Goal: Task Accomplishment & Management: Use online tool/utility

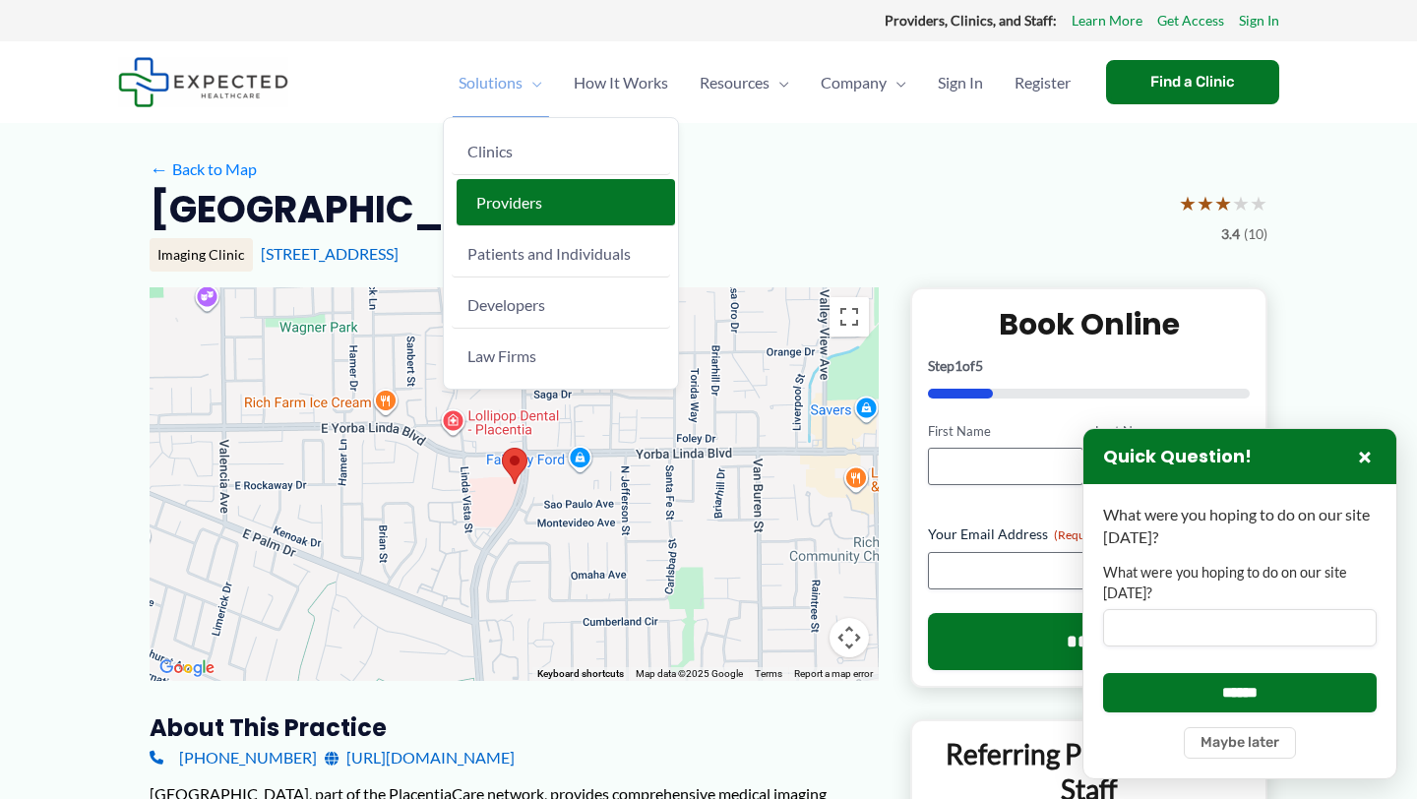
click at [503, 207] on span "Providers" at bounding box center [509, 202] width 66 height 19
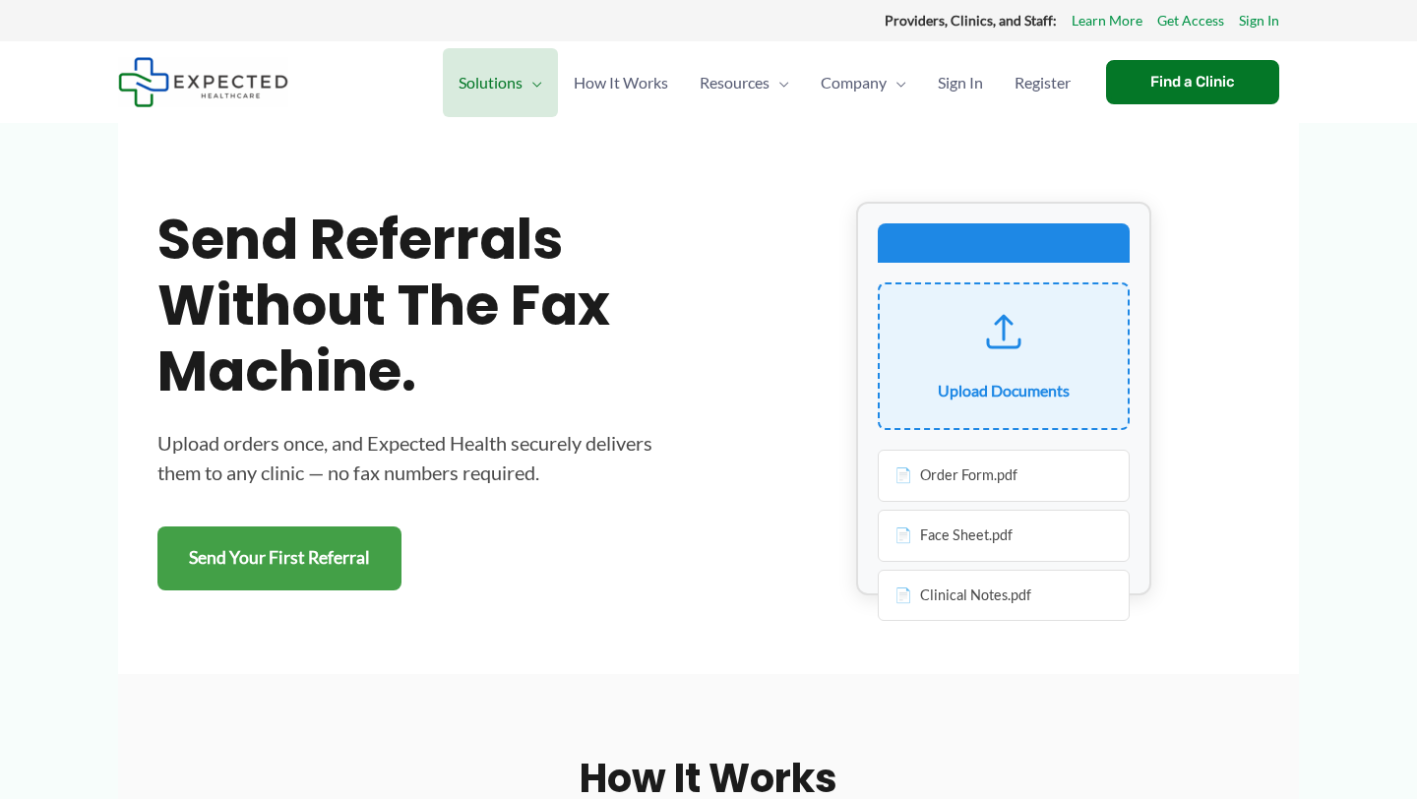
click at [986, 484] on div "Order Form.pdf" at bounding box center [1004, 476] width 252 height 52
click at [974, 472] on div "Order Form.pdf" at bounding box center [1004, 476] width 252 height 52
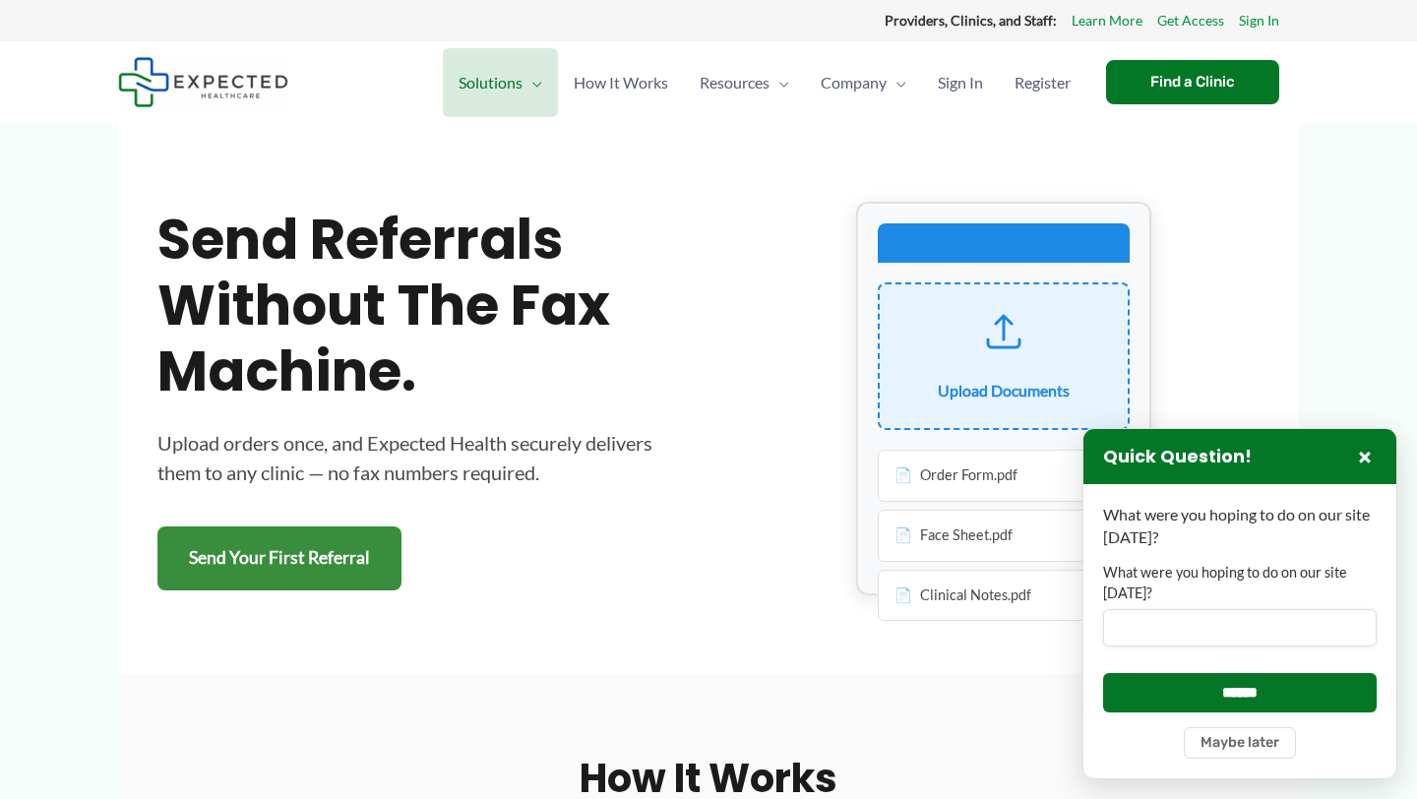
click at [292, 566] on link "Send Your First Referral" at bounding box center [279, 558] width 244 height 64
click at [1366, 463] on button "×" at bounding box center [1365, 457] width 24 height 24
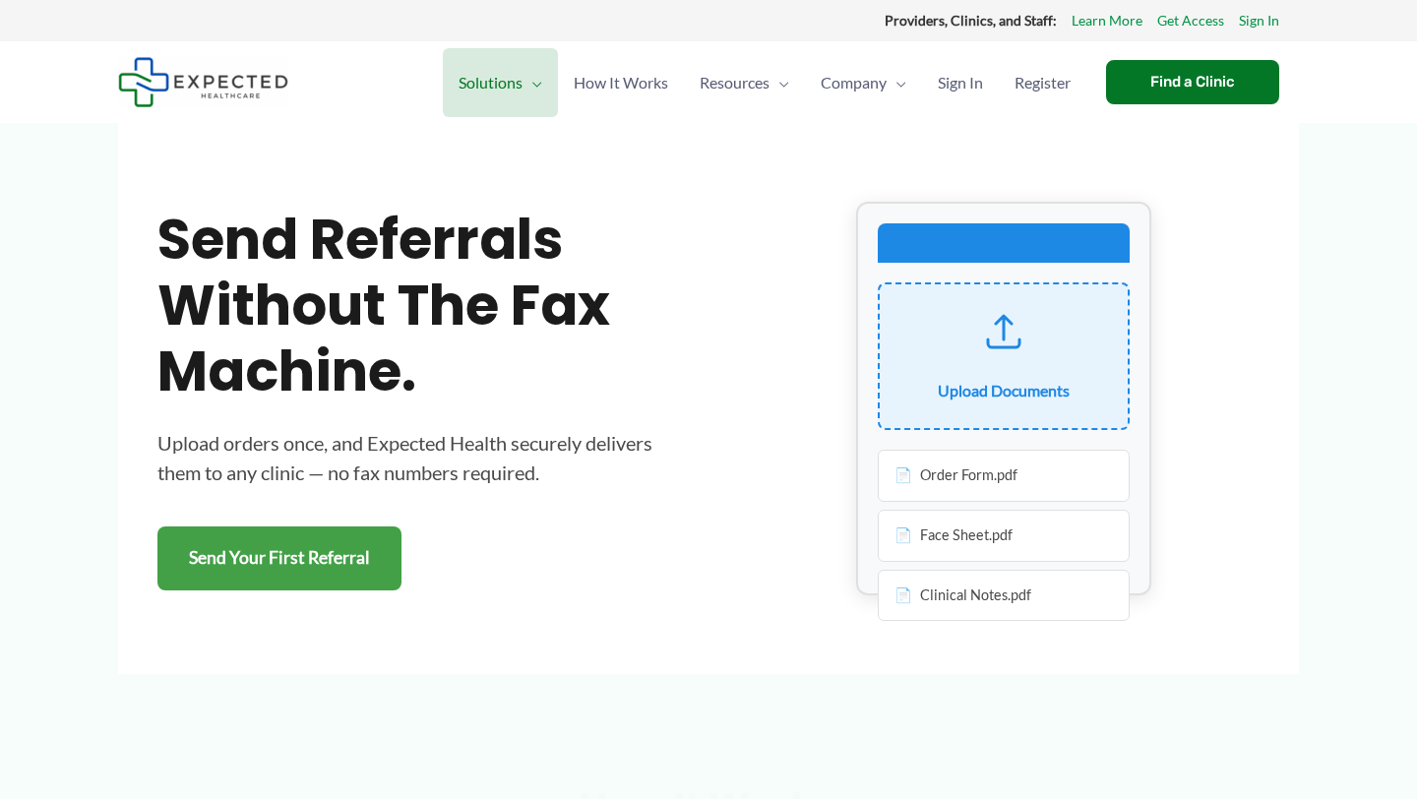
click at [997, 462] on div "Order Form.pdf" at bounding box center [1004, 476] width 252 height 52
click at [951, 468] on div "Order Form.pdf" at bounding box center [1004, 476] width 252 height 52
click at [922, 477] on div "Order Form.pdf" at bounding box center [1004, 476] width 252 height 52
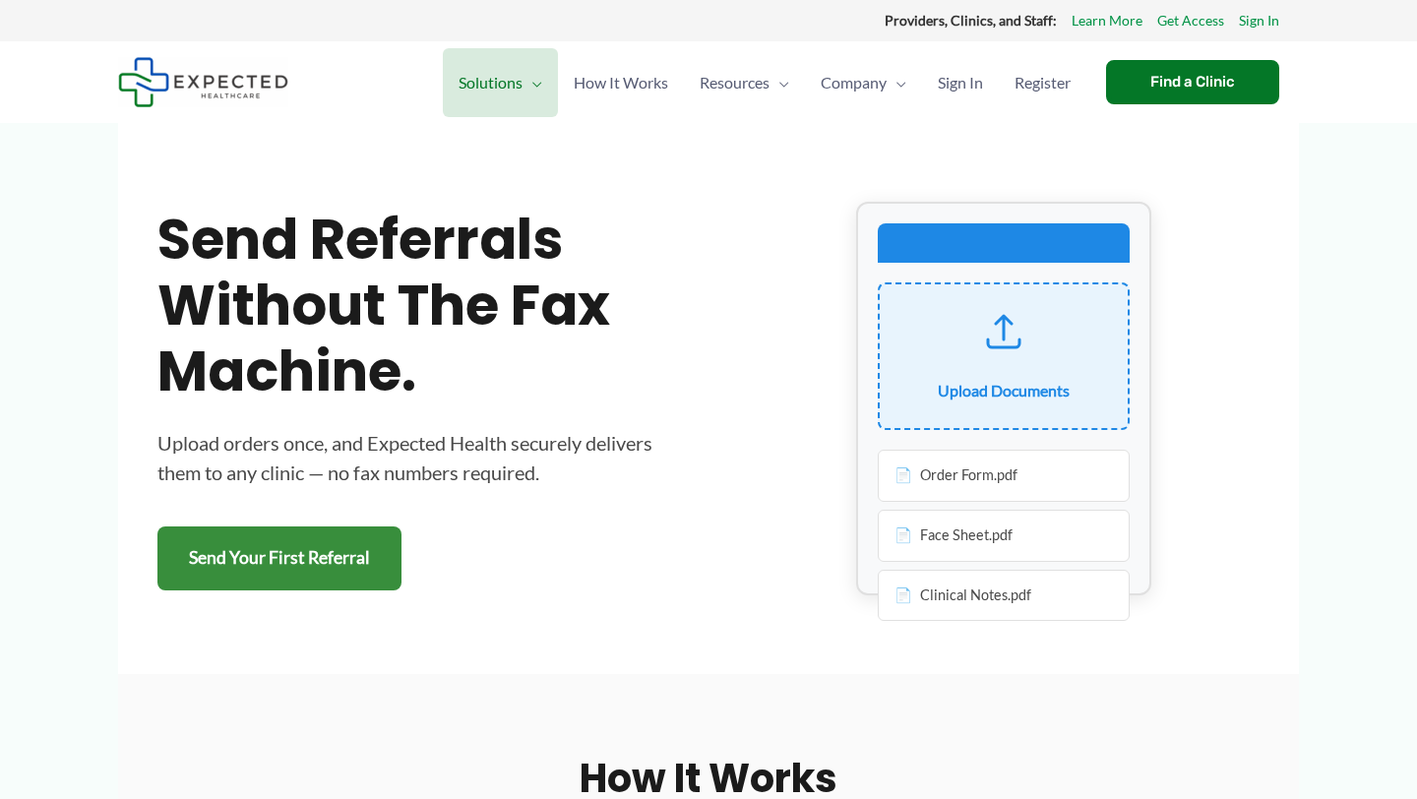
click at [296, 561] on link "Send Your First Referral" at bounding box center [279, 558] width 244 height 64
click at [992, 479] on div "Order Form.pdf" at bounding box center [1004, 476] width 252 height 52
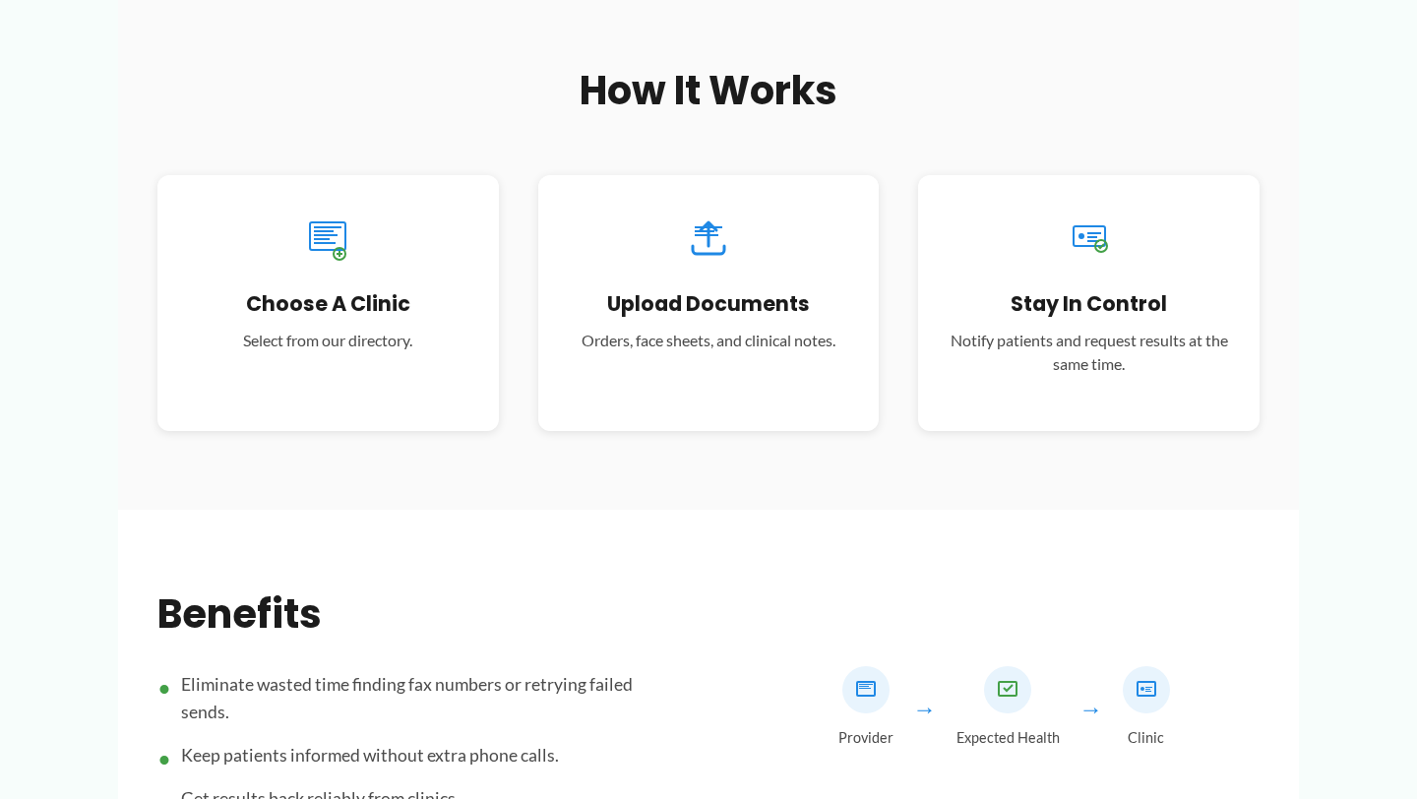
scroll to position [690, 0]
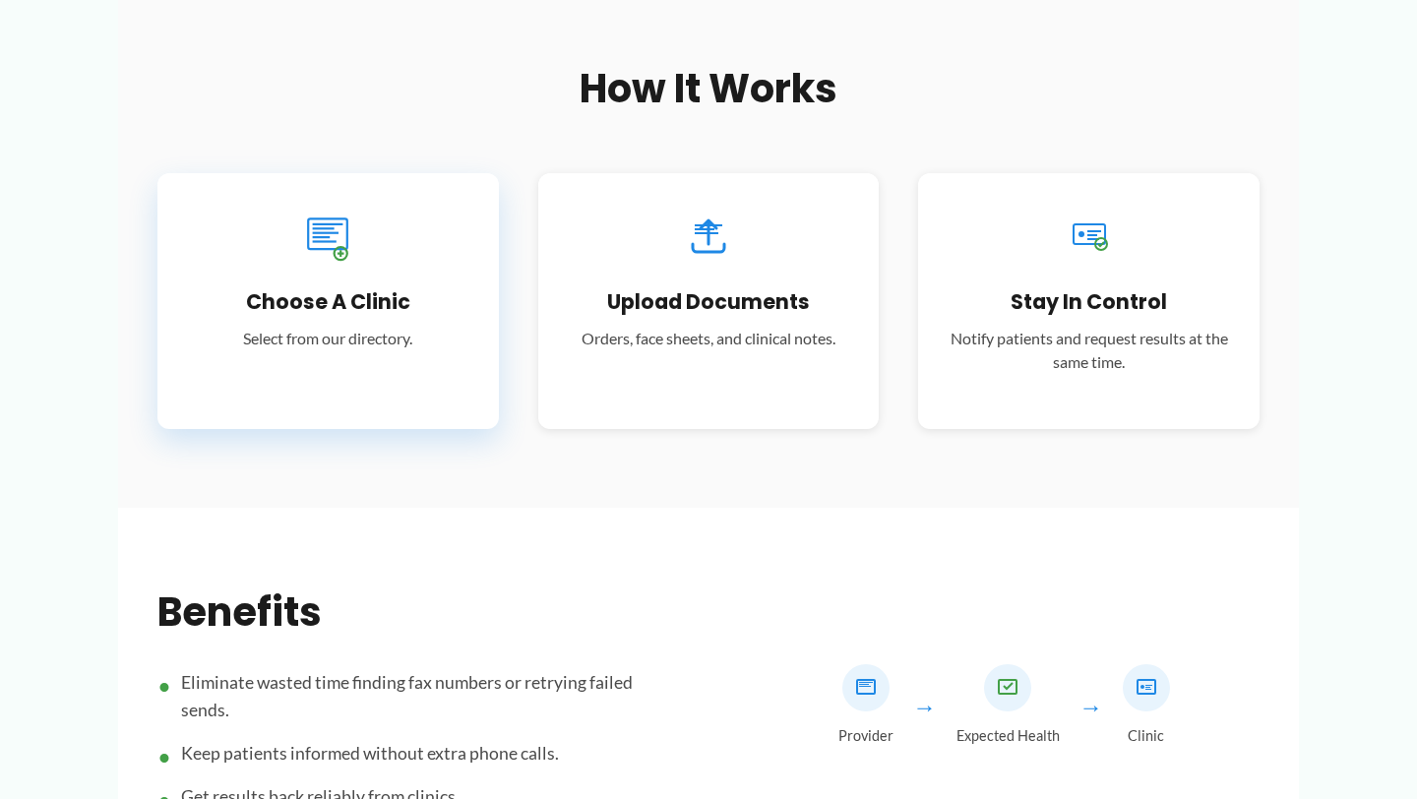
click at [370, 305] on h3 "Choose a Clinic" at bounding box center [328, 301] width 282 height 27
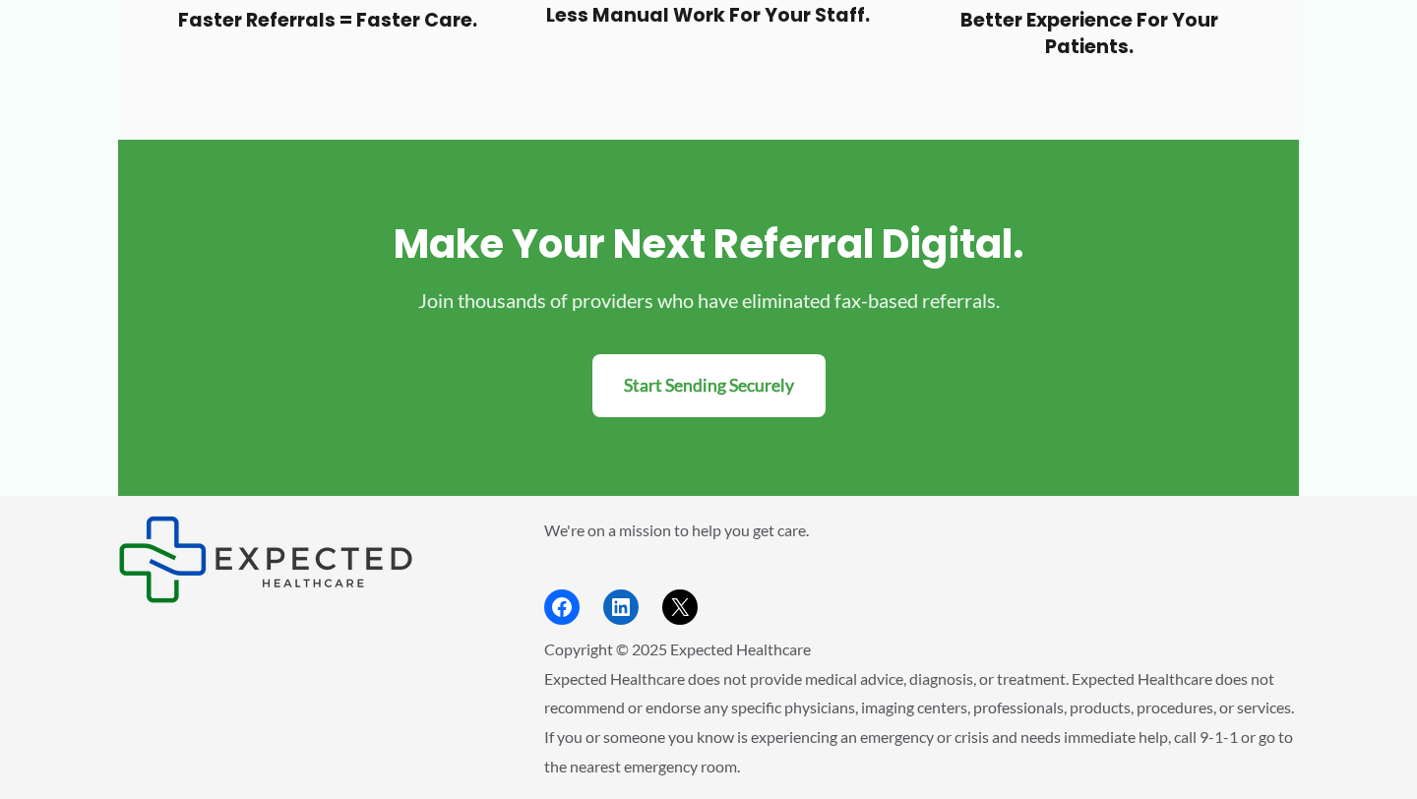
scroll to position [1964, 0]
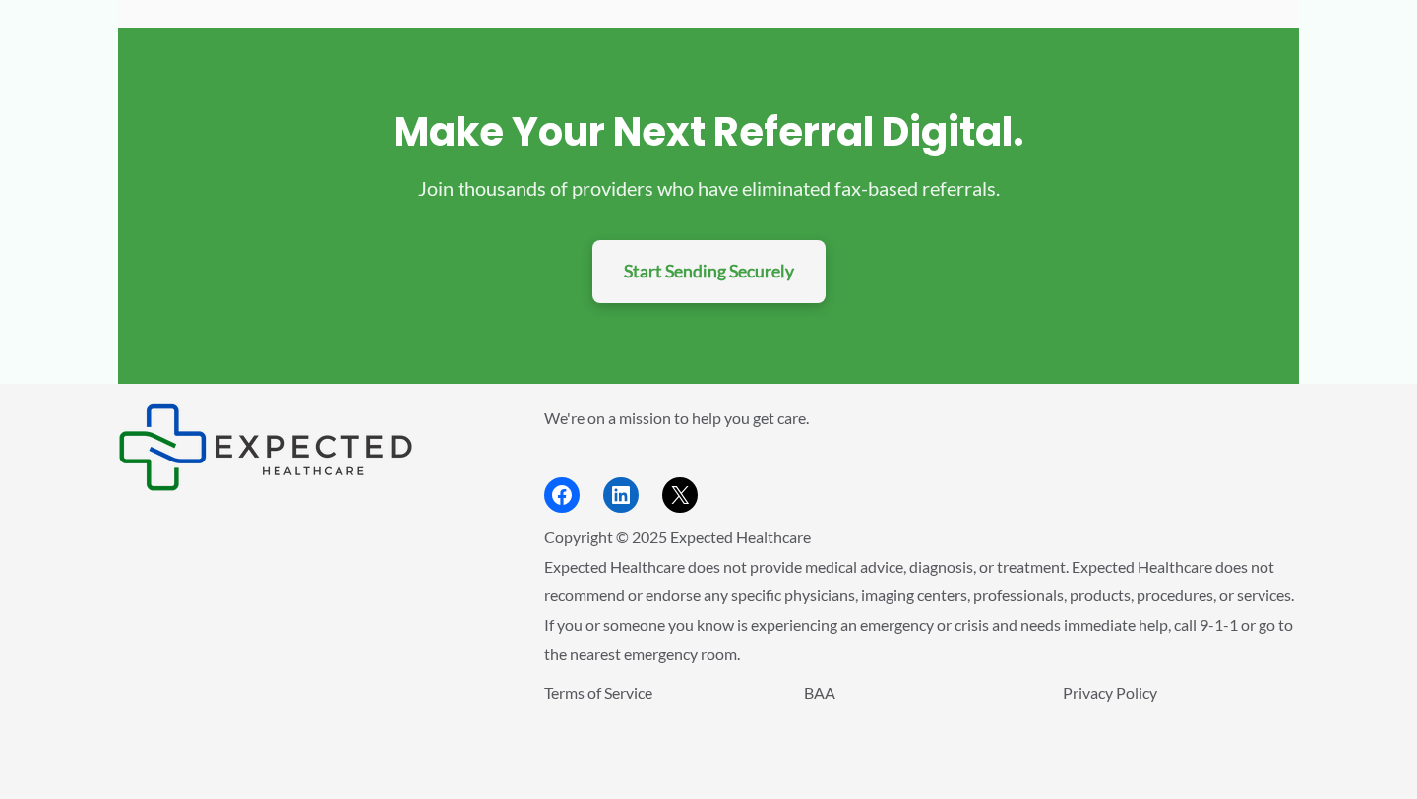
click at [711, 279] on link "Start Sending Securely" at bounding box center [708, 272] width 233 height 64
click at [707, 266] on link "Start Sending Securely" at bounding box center [708, 272] width 233 height 64
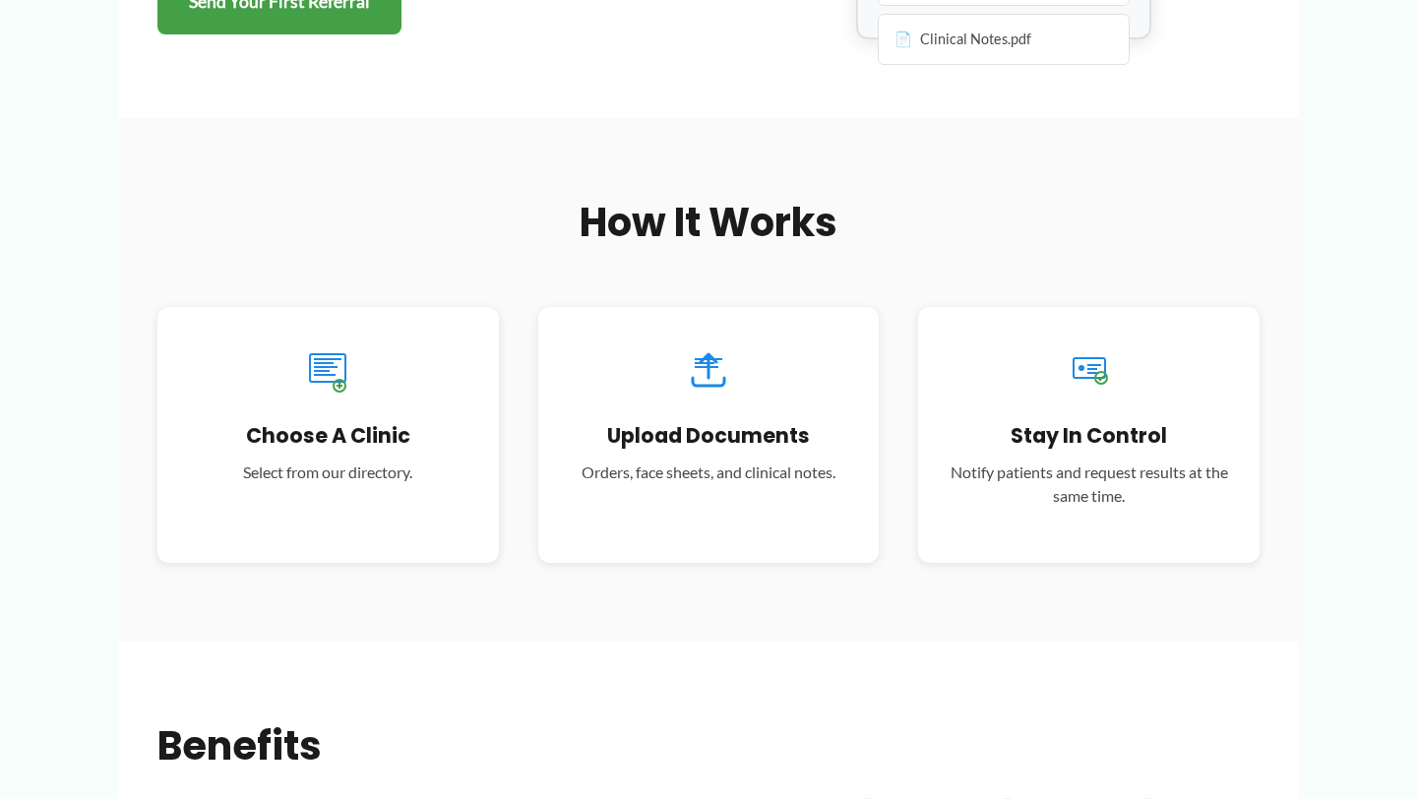
scroll to position [490, 0]
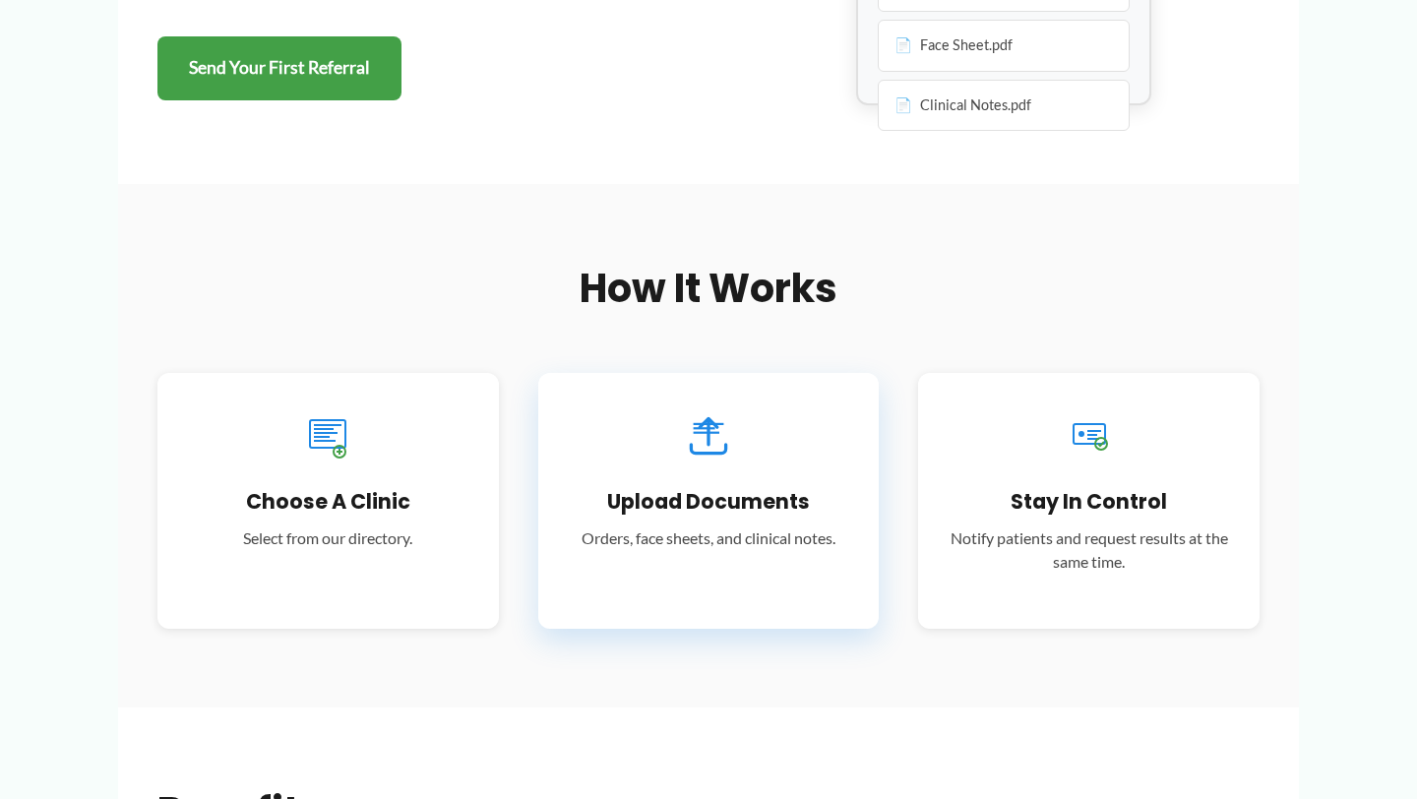
click at [713, 456] on icon at bounding box center [709, 436] width 52 height 52
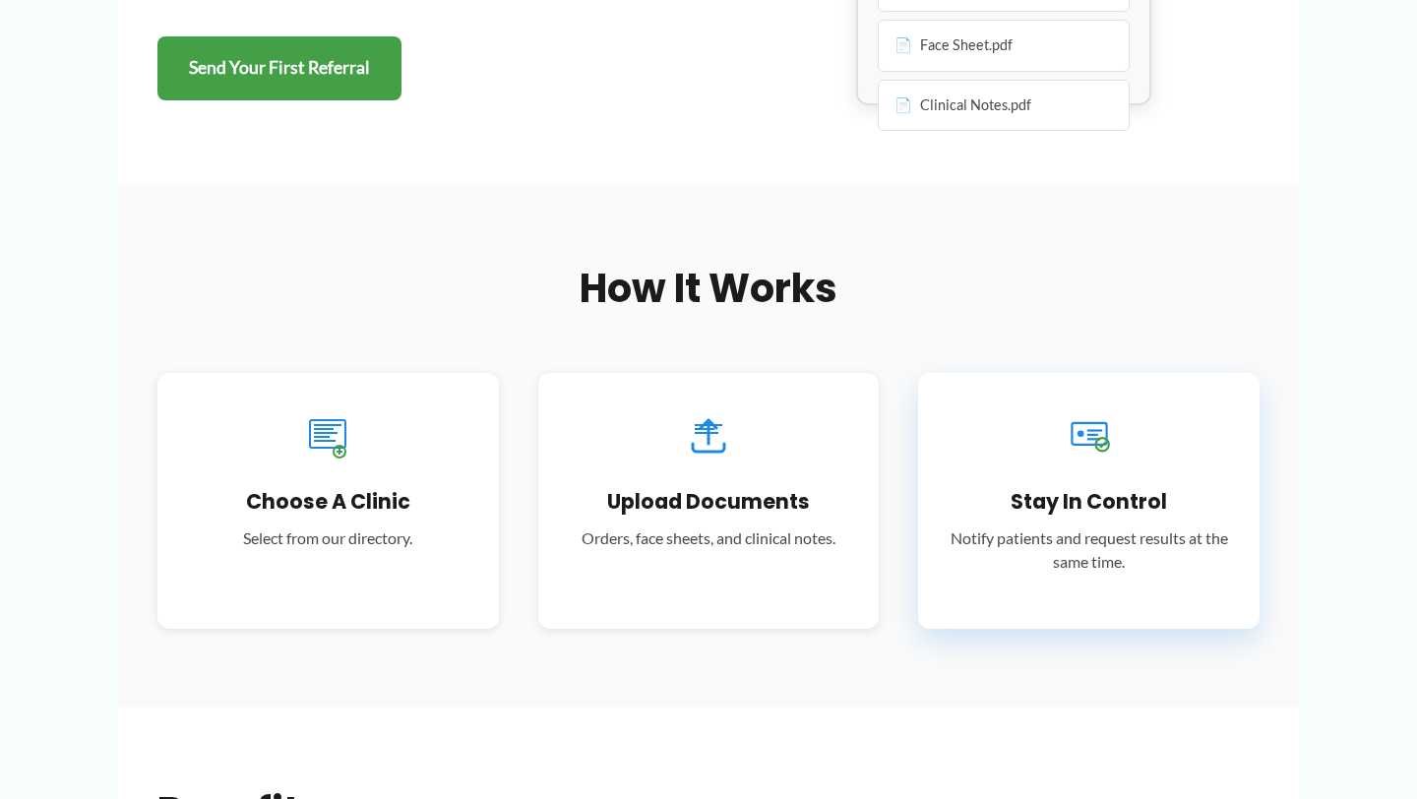
click at [1026, 489] on h3 "Stay in Control" at bounding box center [1089, 501] width 282 height 27
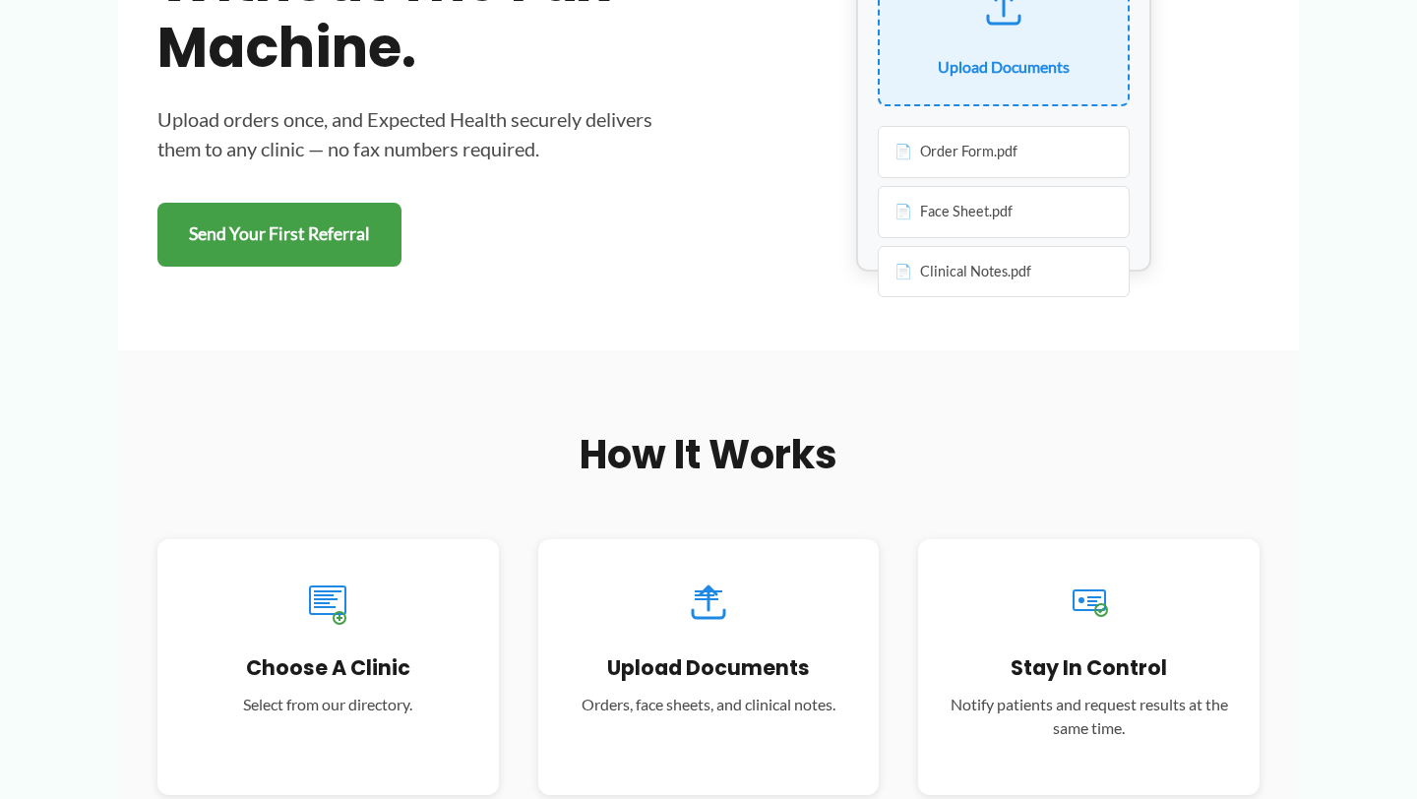
scroll to position [303, 0]
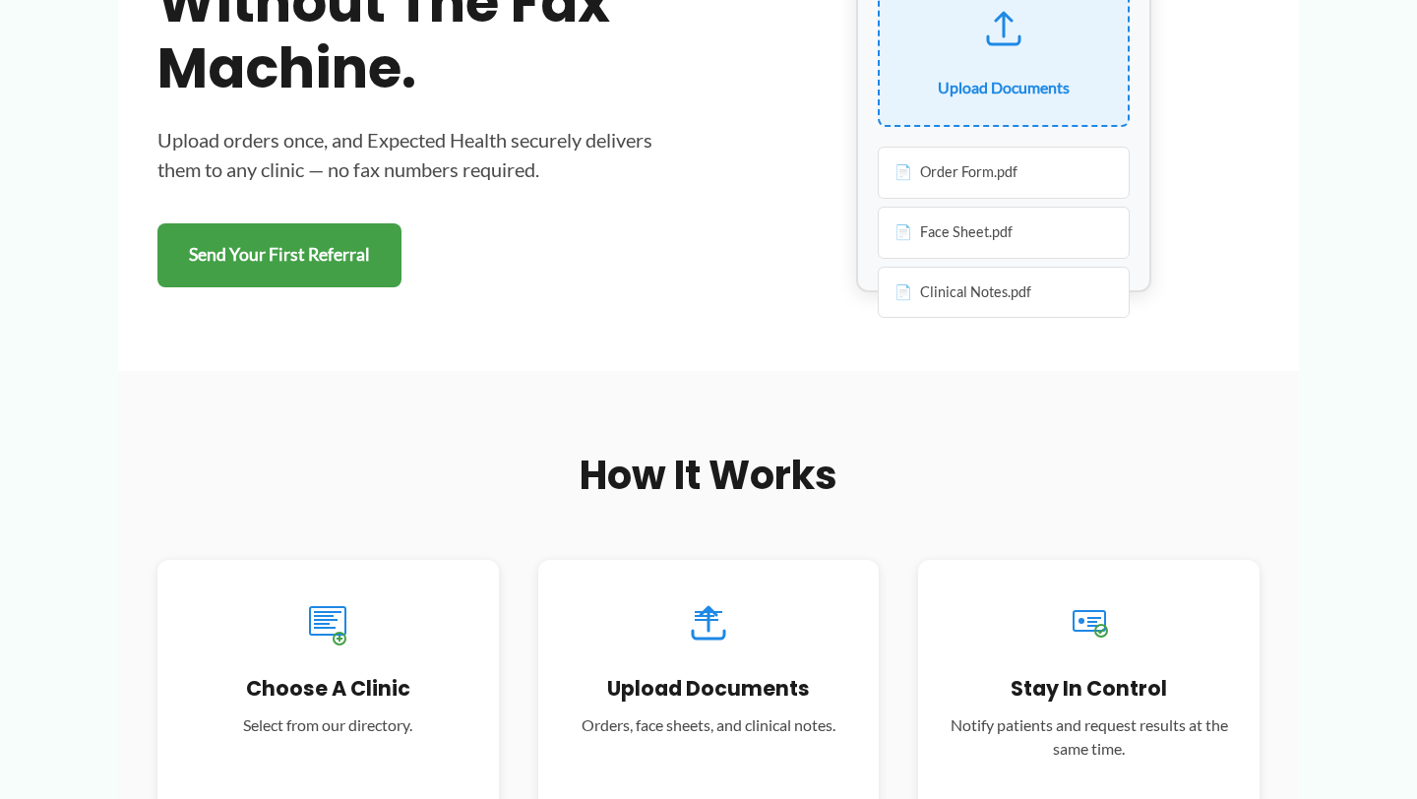
click at [994, 301] on div "Clinical Notes.pdf" at bounding box center [1004, 293] width 252 height 52
drag, startPoint x: 995, startPoint y: 243, endPoint x: 1007, endPoint y: 60, distance: 183.4
click at [1007, 60] on div "Upload Documents Order Form.pdf Face Sheet.pdf Clinical Notes.pdf" at bounding box center [1003, 96] width 295 height 394
click at [988, 176] on div "Order Form.pdf" at bounding box center [1004, 173] width 252 height 52
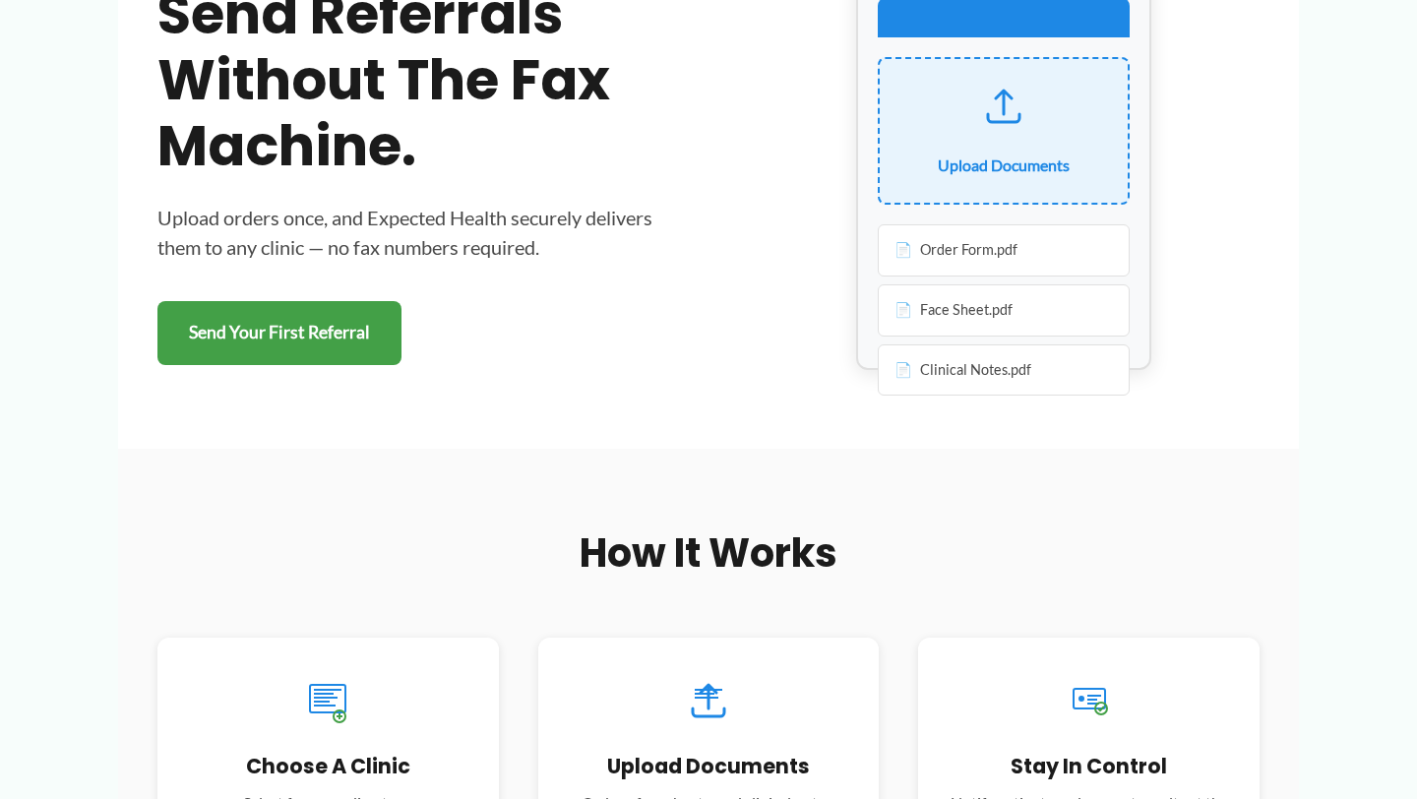
scroll to position [0, 0]
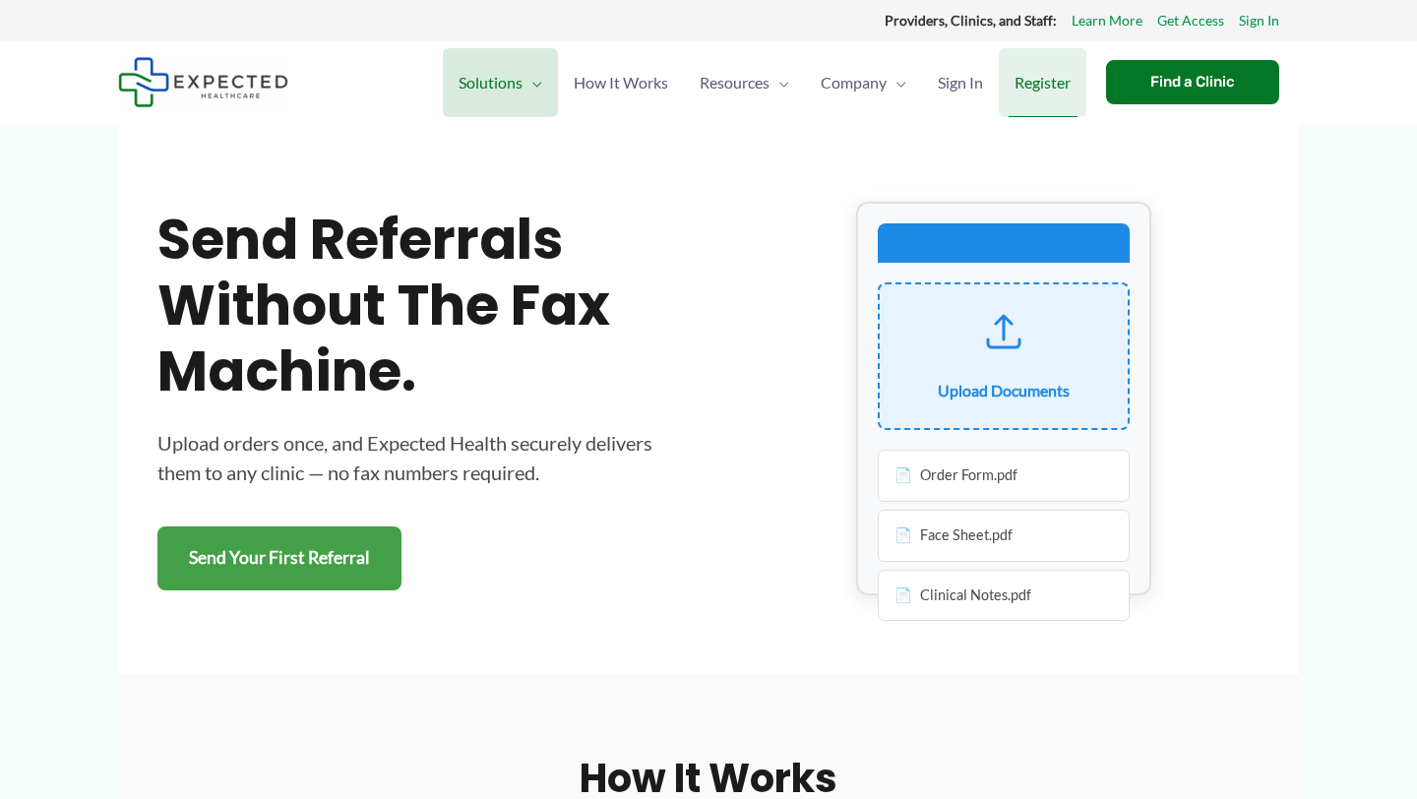
click at [1039, 89] on span "Register" at bounding box center [1043, 82] width 56 height 69
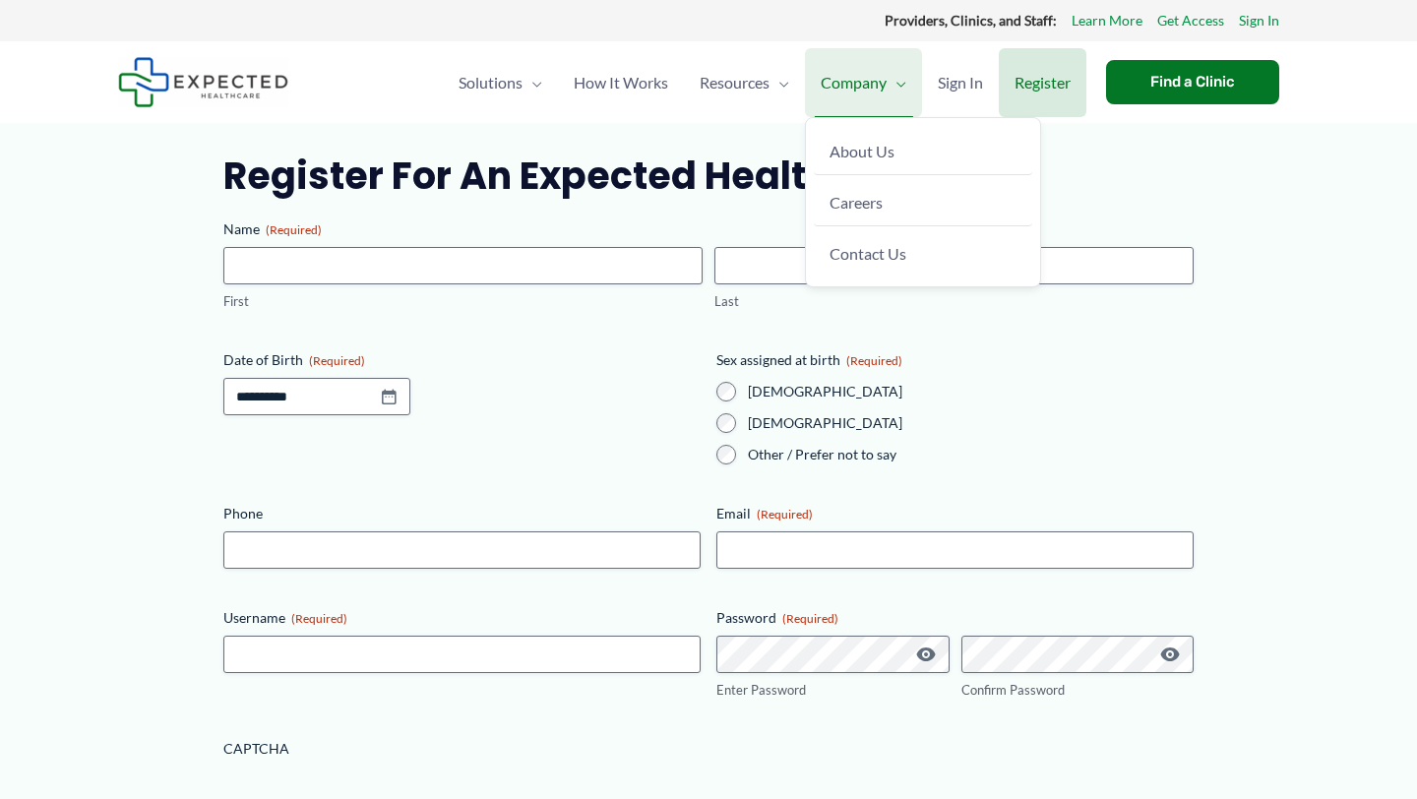
click at [875, 79] on span "Company" at bounding box center [854, 82] width 66 height 69
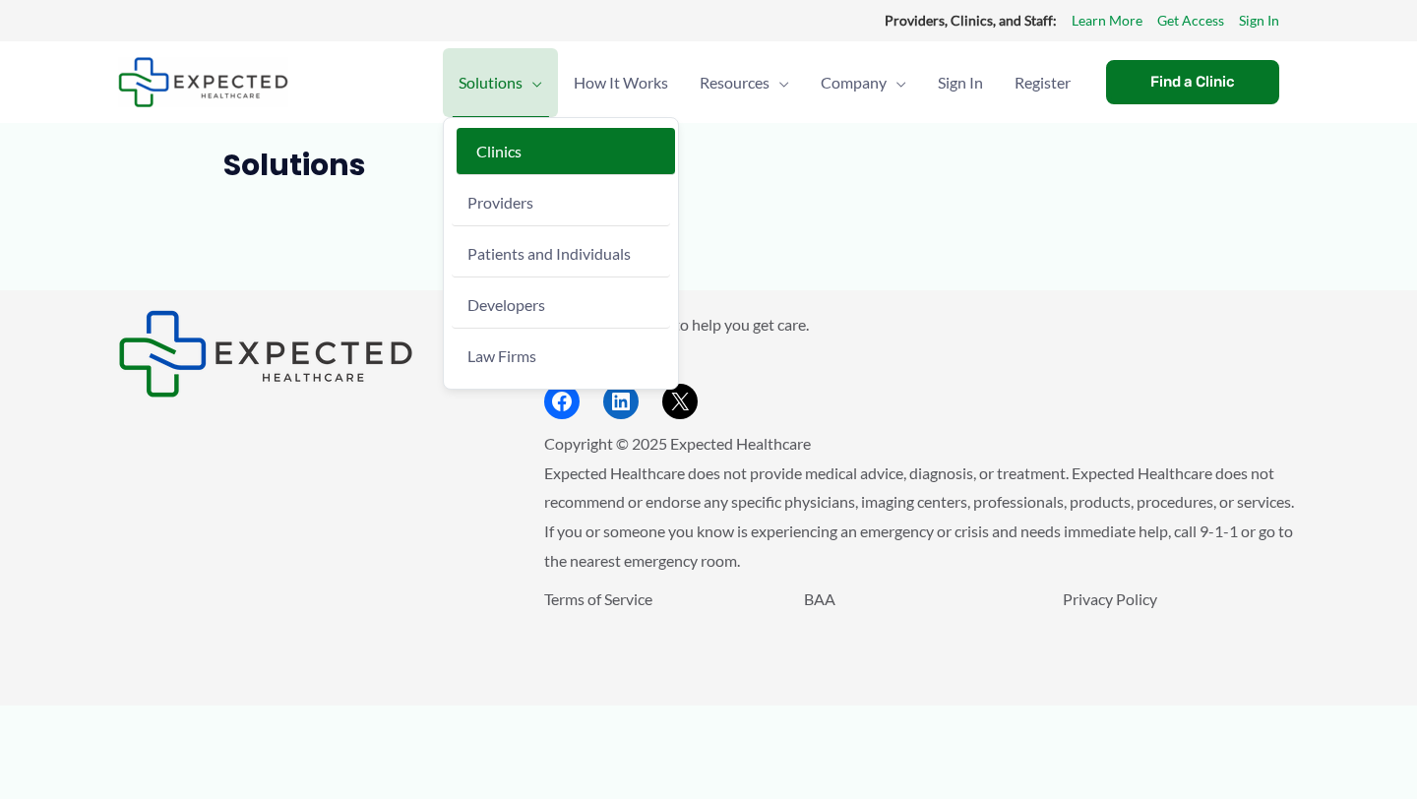
click at [502, 157] on span "Clinics" at bounding box center [498, 151] width 45 height 19
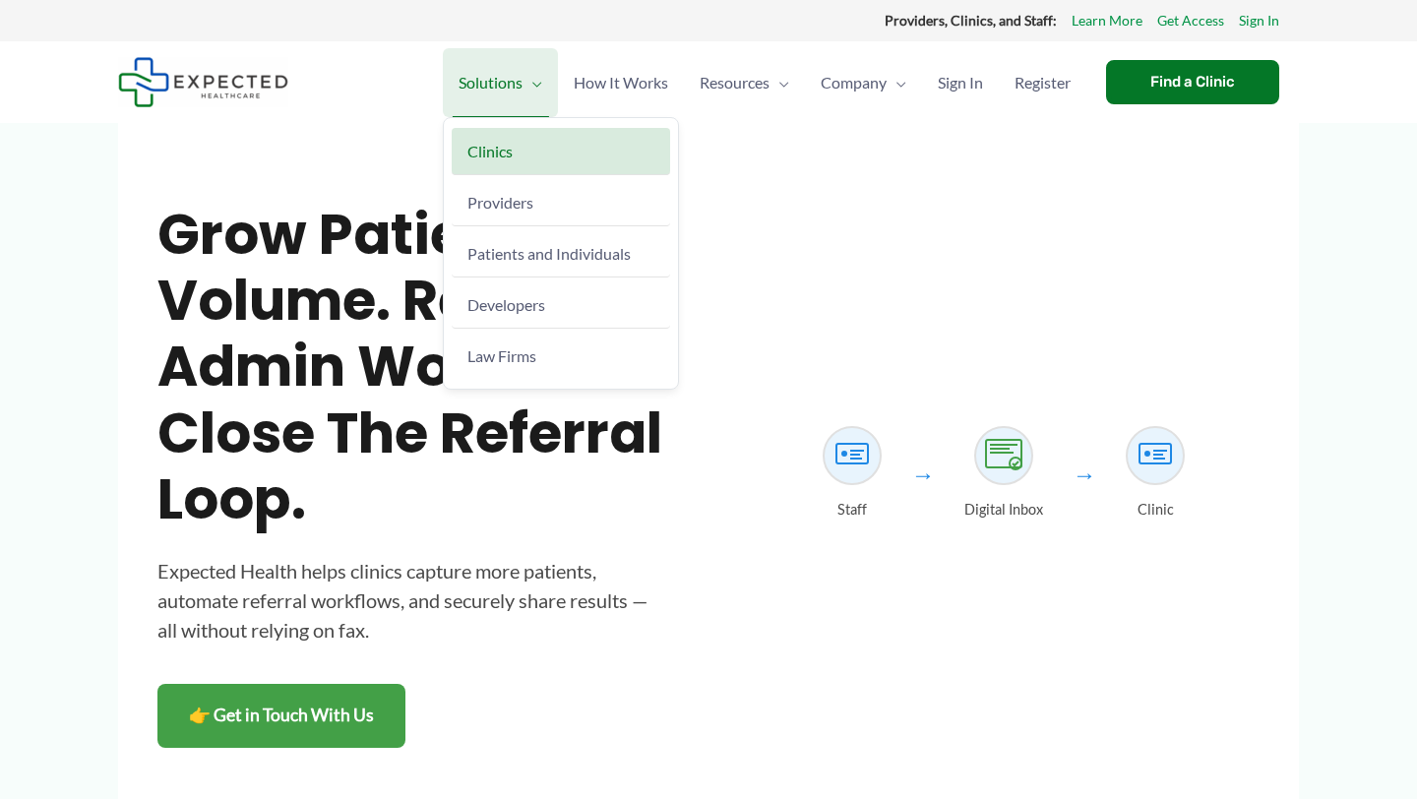
click at [509, 78] on span "Solutions" at bounding box center [491, 82] width 64 height 69
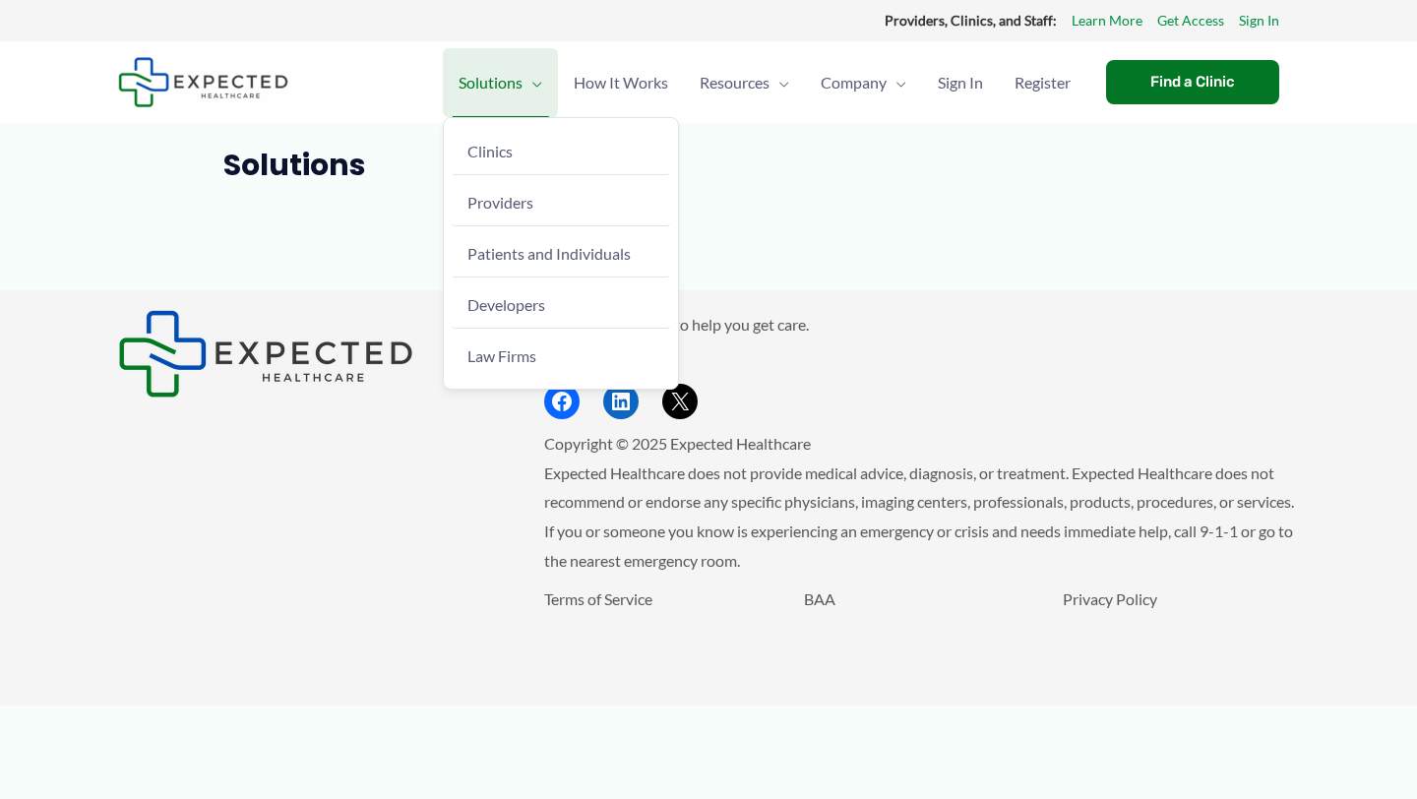
click at [507, 72] on span "Solutions" at bounding box center [491, 82] width 64 height 69
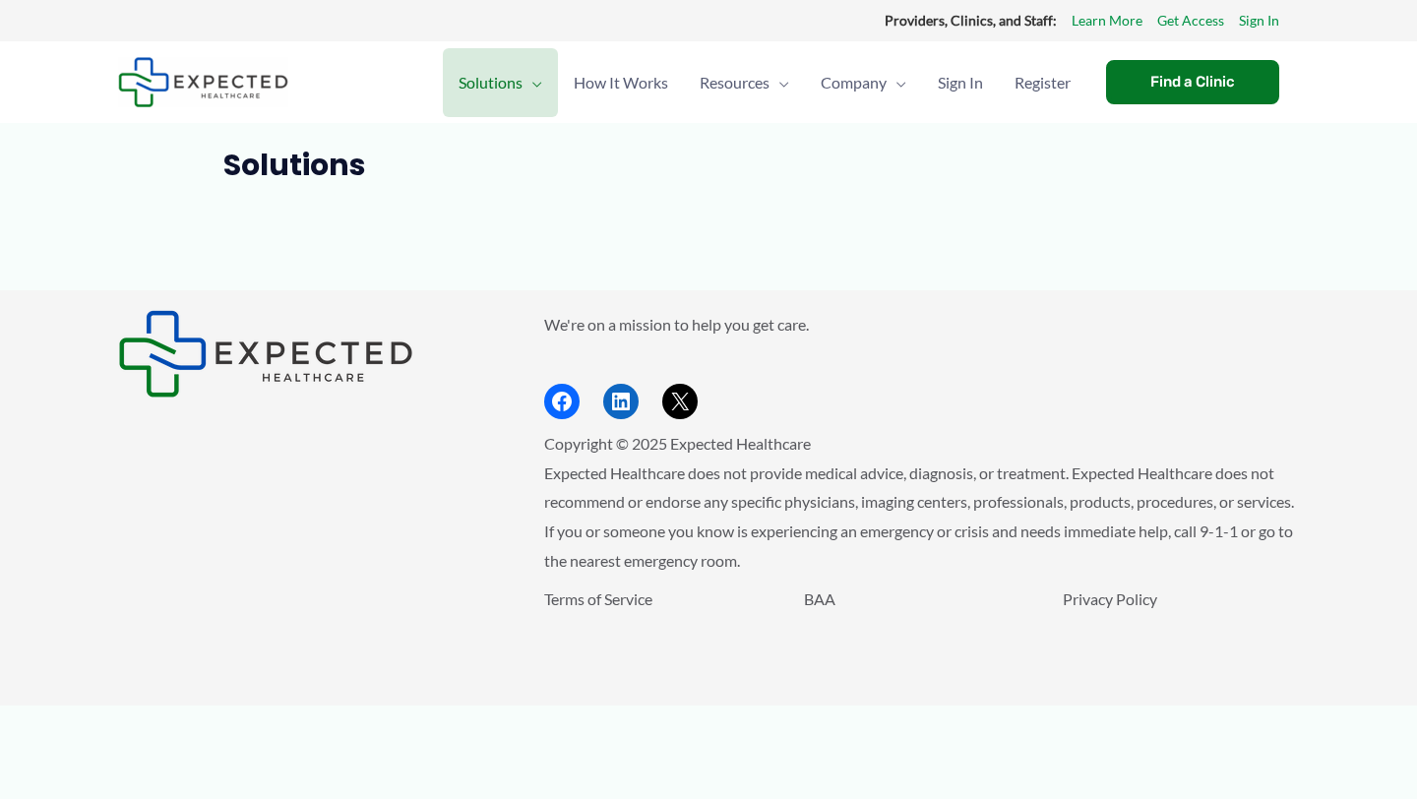
click at [521, 205] on article "Solutions" at bounding box center [708, 219] width 1181 height 143
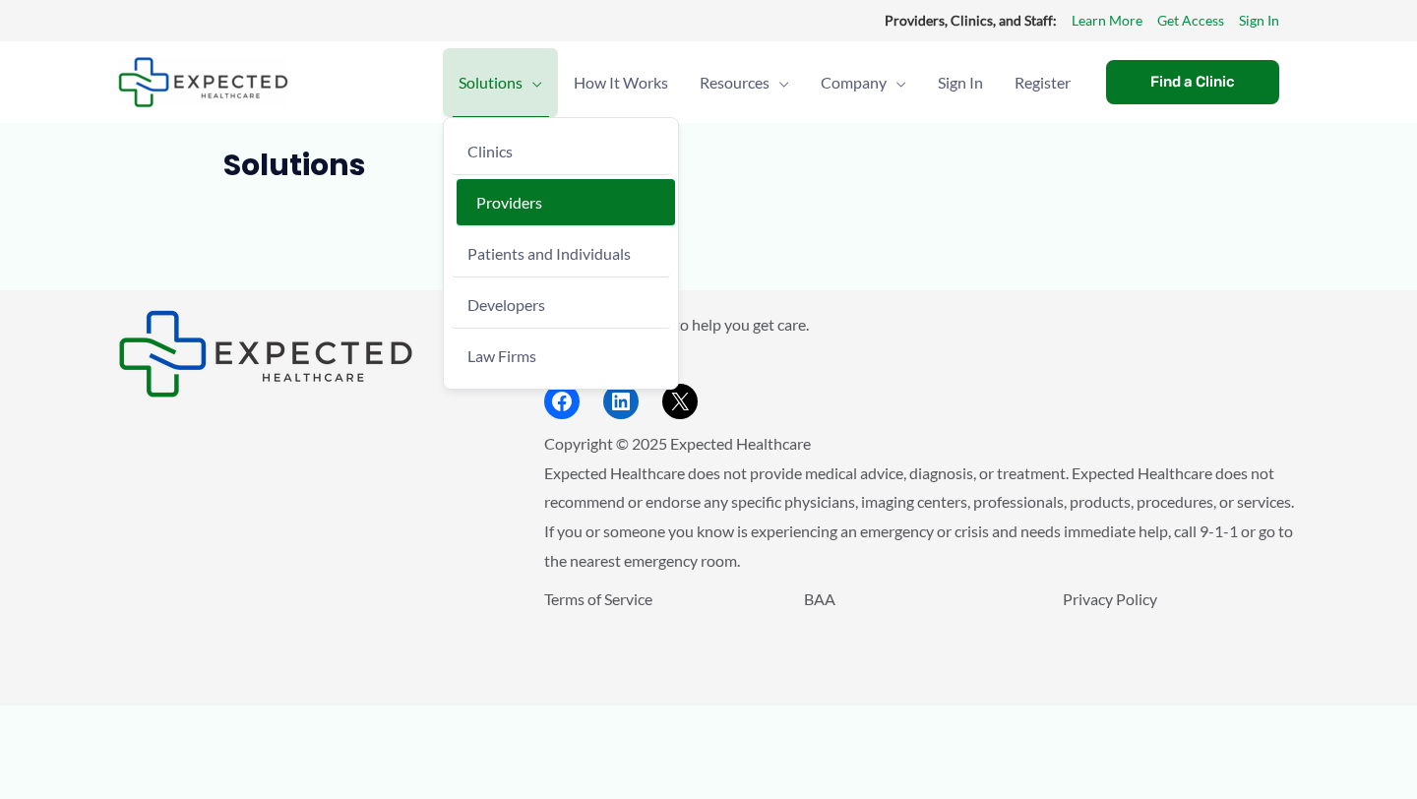
click at [514, 196] on span "Providers" at bounding box center [509, 202] width 66 height 19
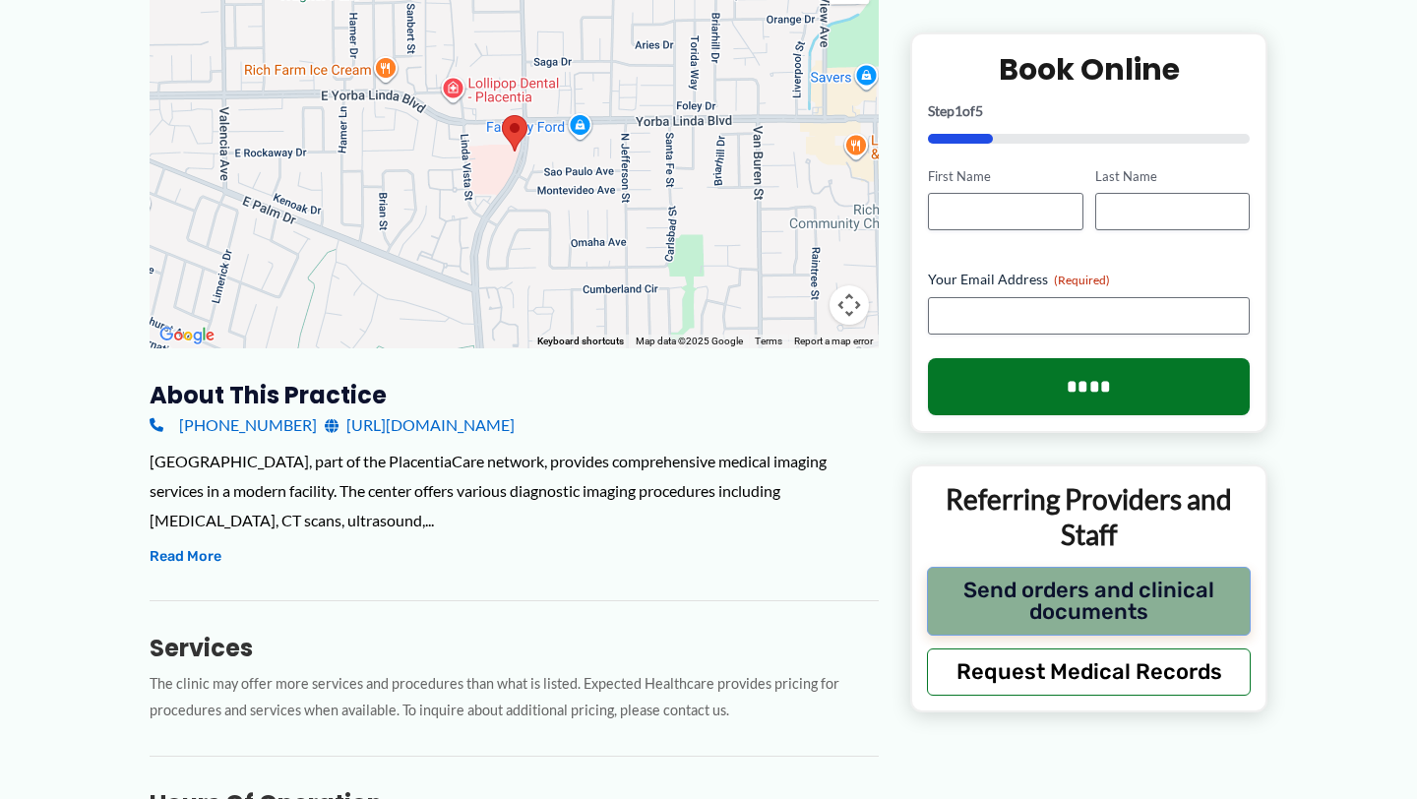
scroll to position [399, 0]
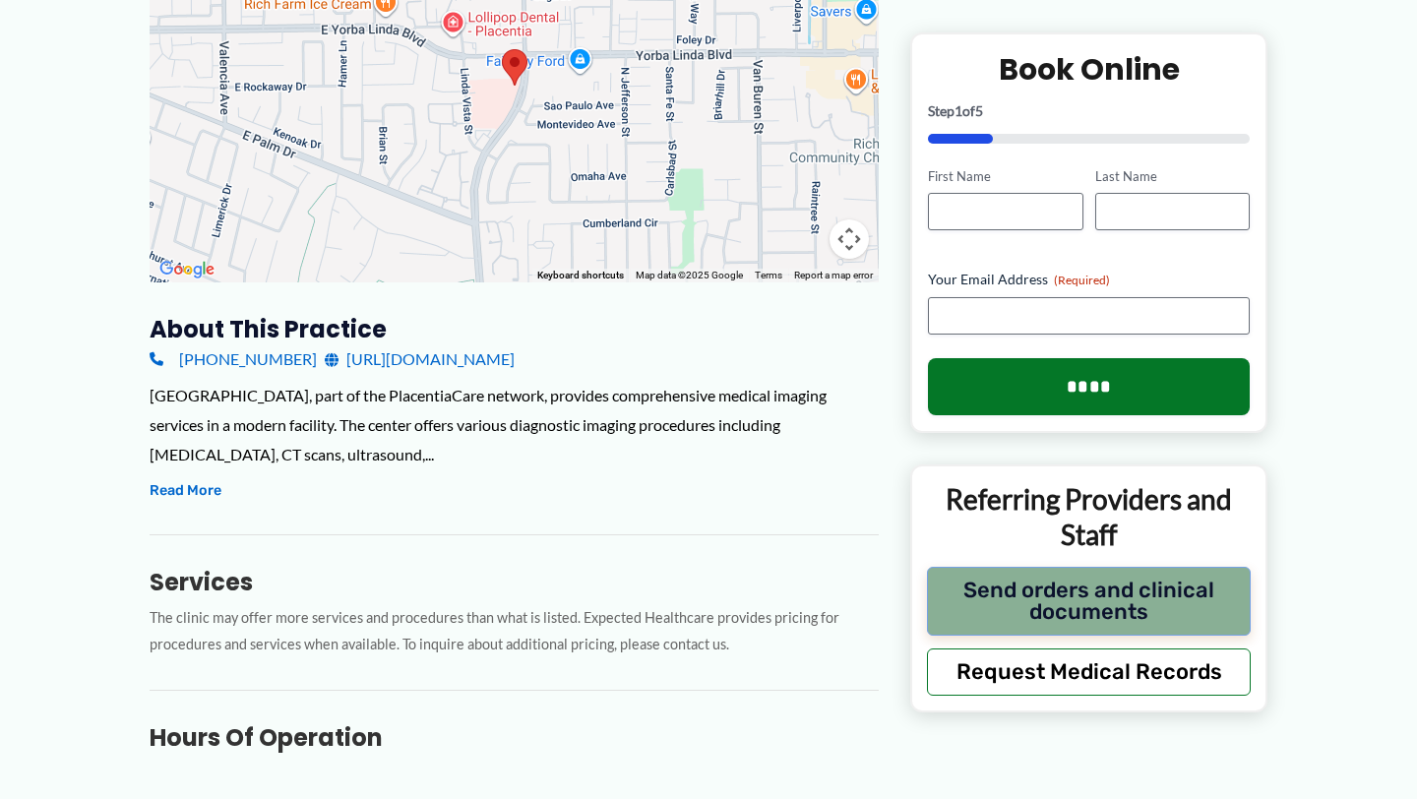
click at [1131, 595] on button "Send orders and clinical documents" at bounding box center [1089, 600] width 324 height 69
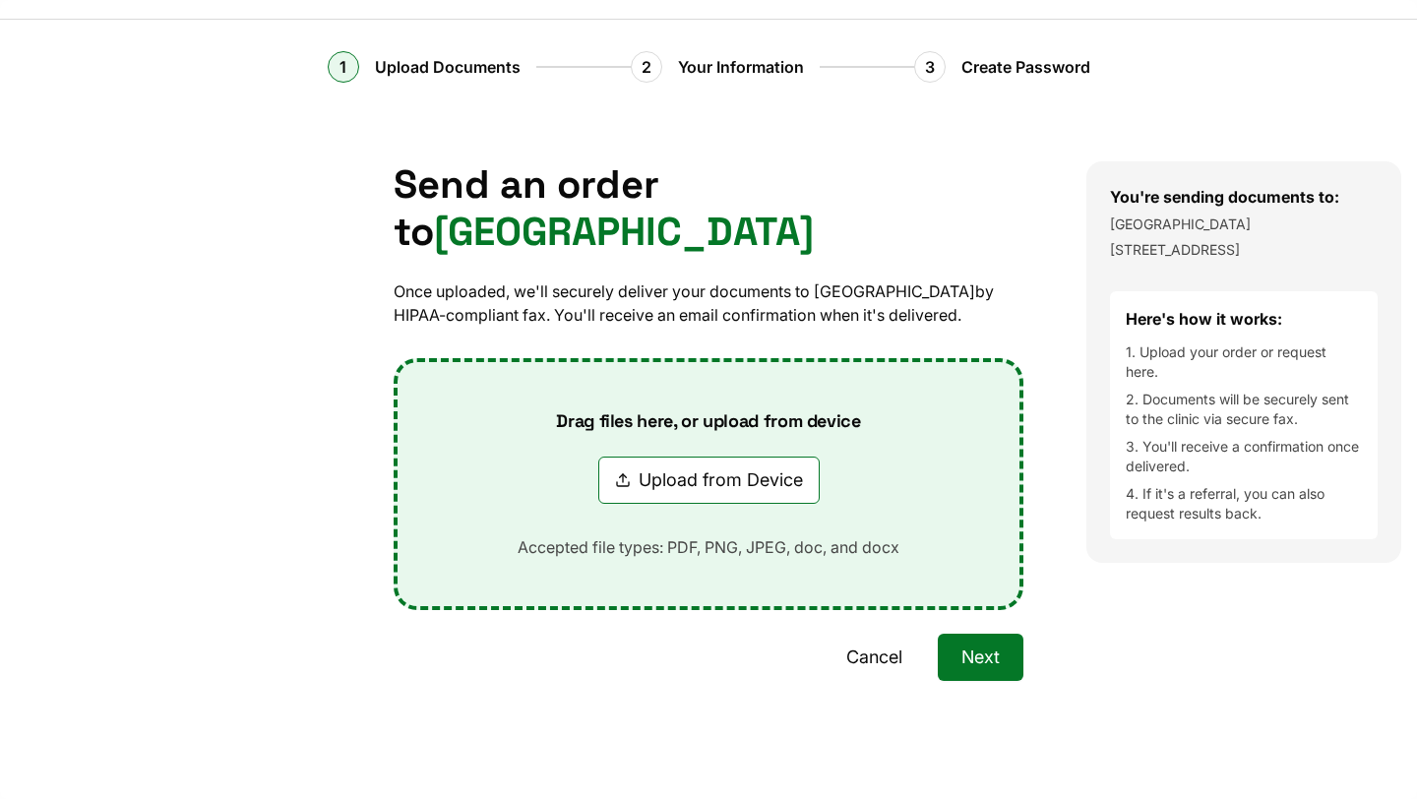
scroll to position [0, 0]
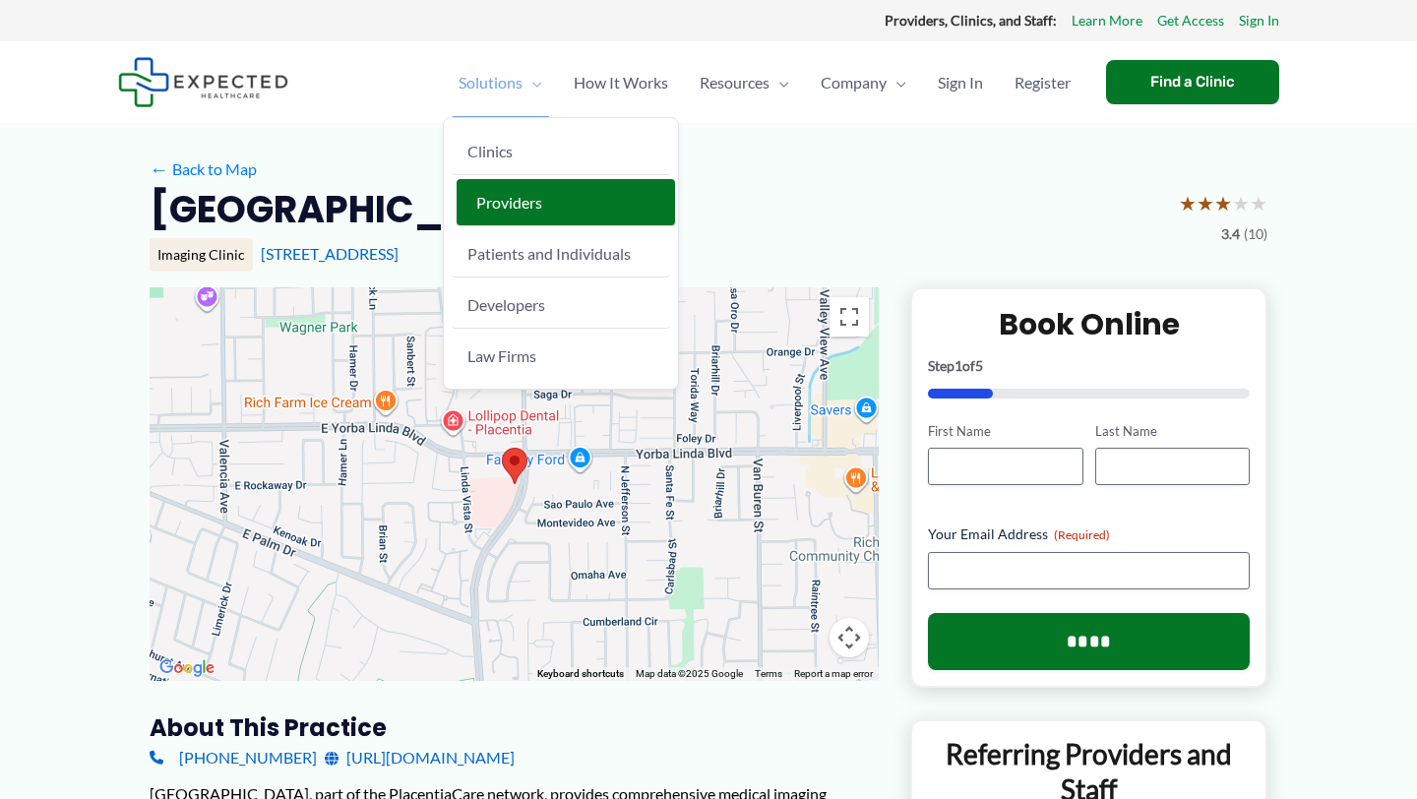
click at [525, 198] on span "Providers" at bounding box center [509, 202] width 66 height 19
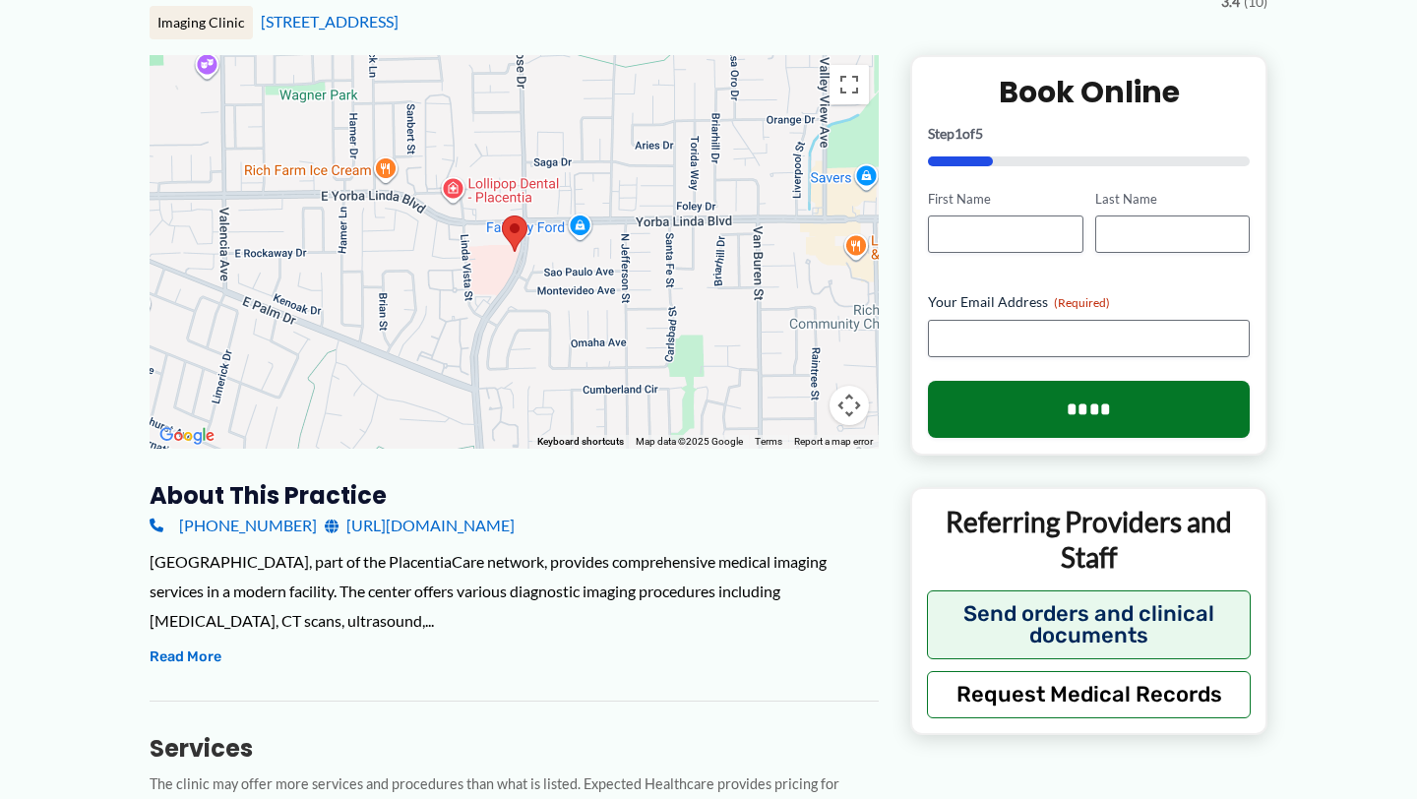
scroll to position [257, 0]
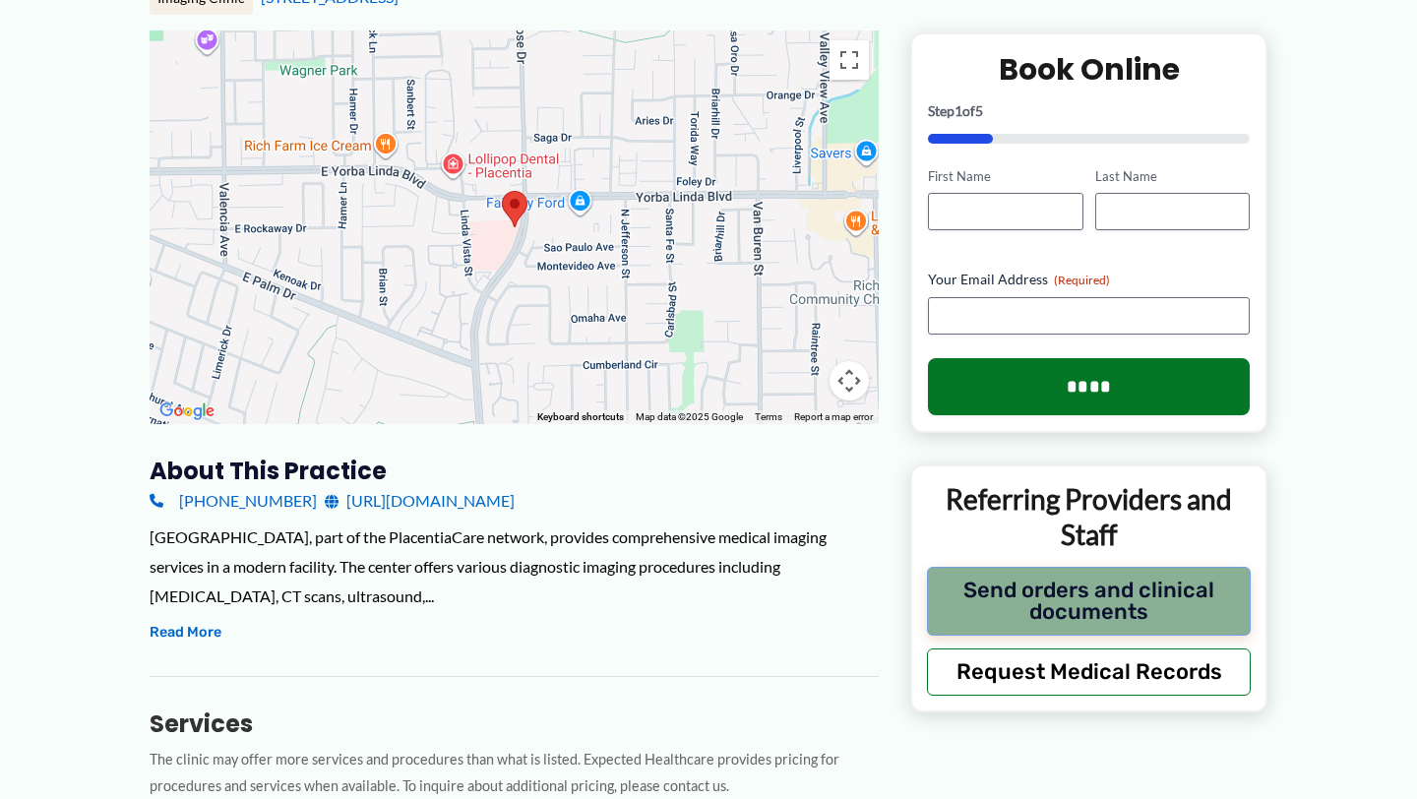
click at [1100, 604] on button "Send orders and clinical documents" at bounding box center [1089, 600] width 324 height 69
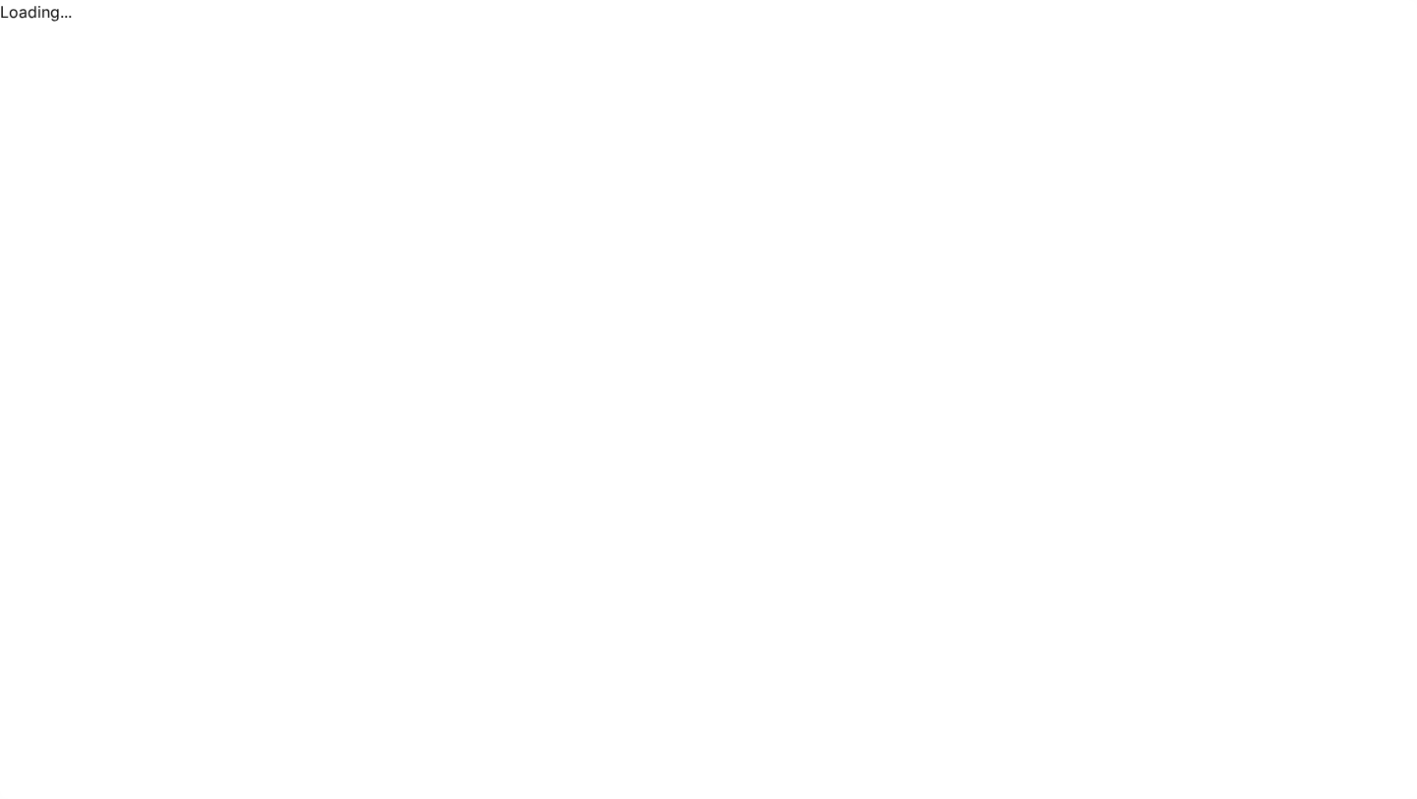
scroll to position [0, 0]
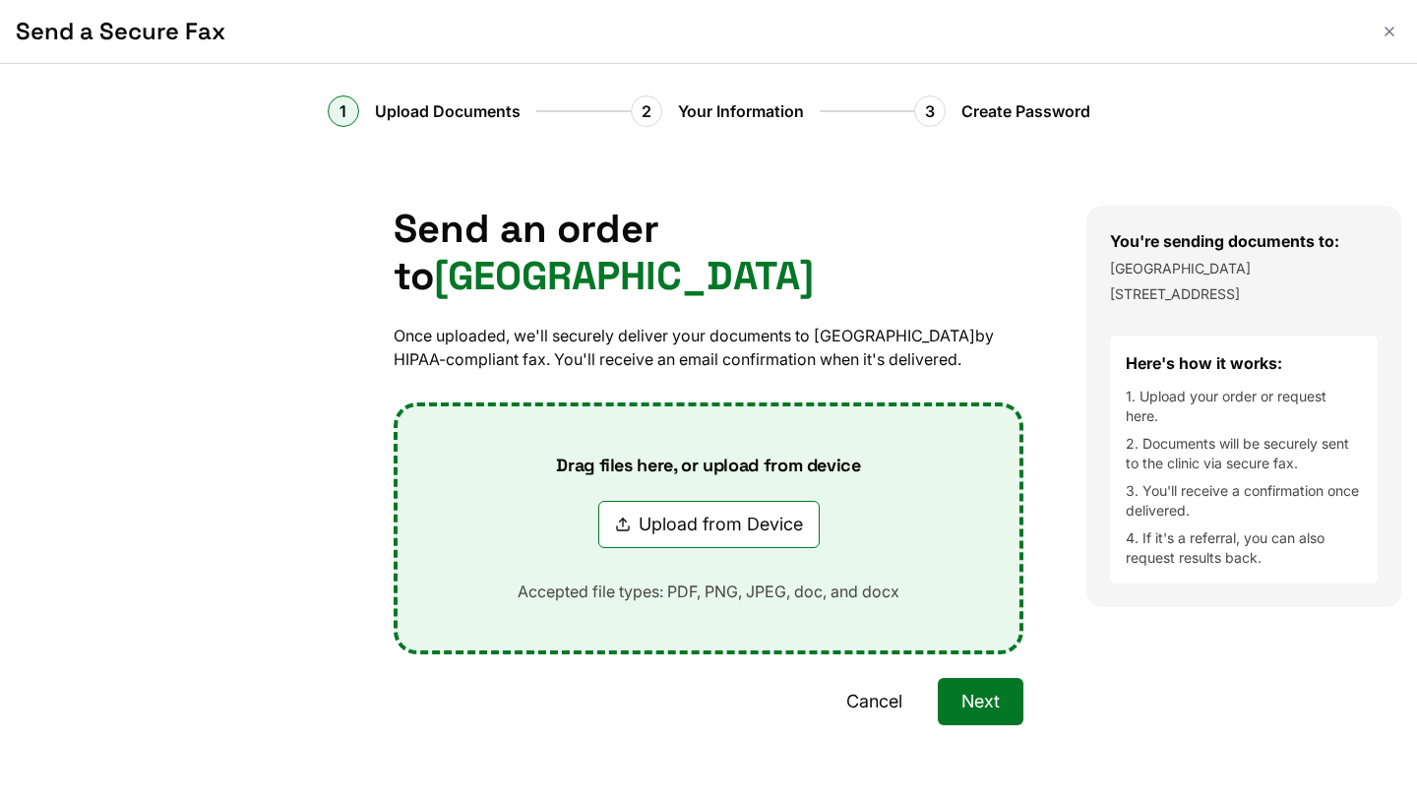
click at [716, 523] on button "Upload from Device" at bounding box center [708, 524] width 221 height 47
click at [686, 502] on button "Upload from Device" at bounding box center [708, 524] width 221 height 47
type input "**********"
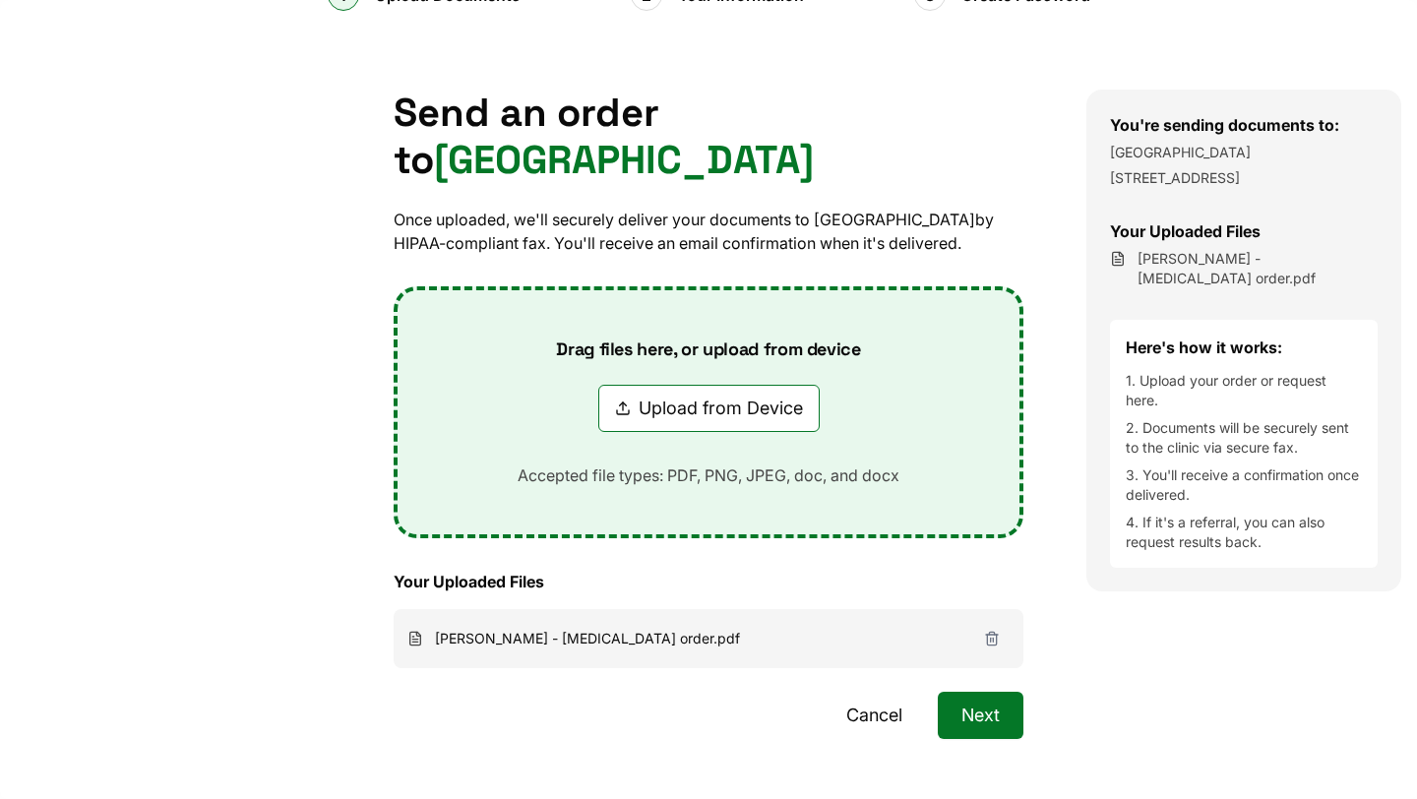
scroll to position [174, 0]
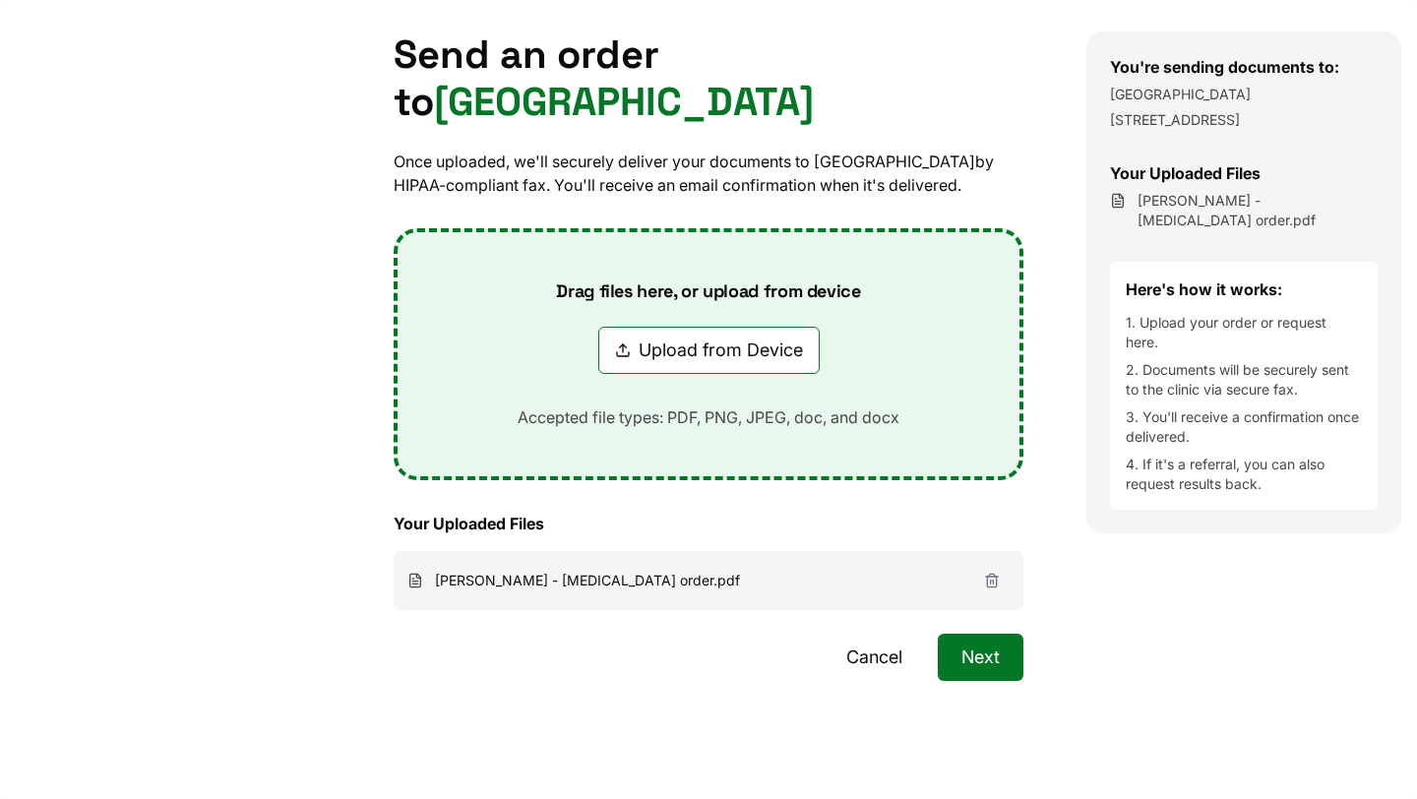
click at [994, 663] on button "Next" at bounding box center [981, 657] width 86 height 47
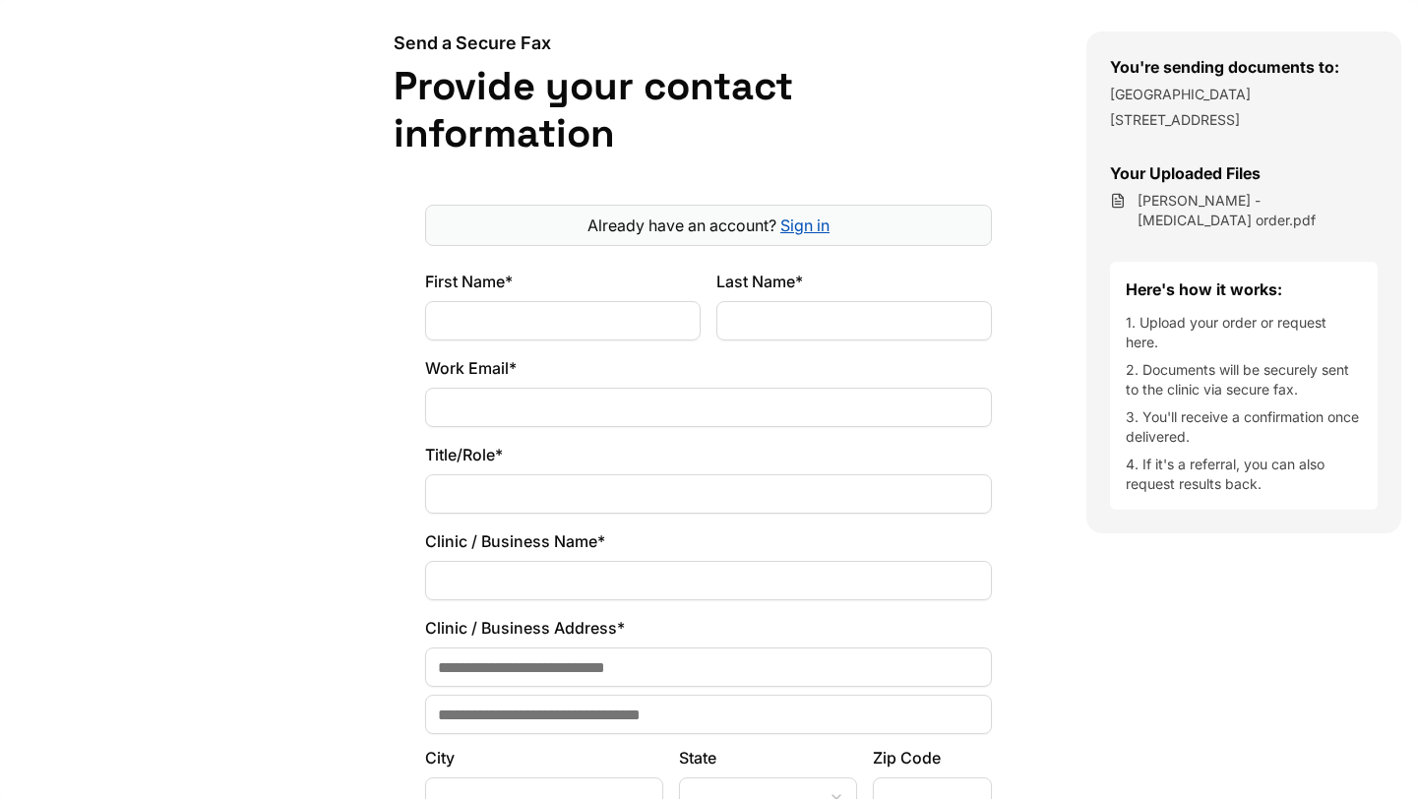
click at [496, 322] on input "First Name*" at bounding box center [563, 320] width 276 height 39
click at [643, 327] on input "First Name*" at bounding box center [563, 320] width 276 height 39
type input "********"
type input "**********"
click at [693, 401] on input "Work Email*" at bounding box center [708, 407] width 567 height 39
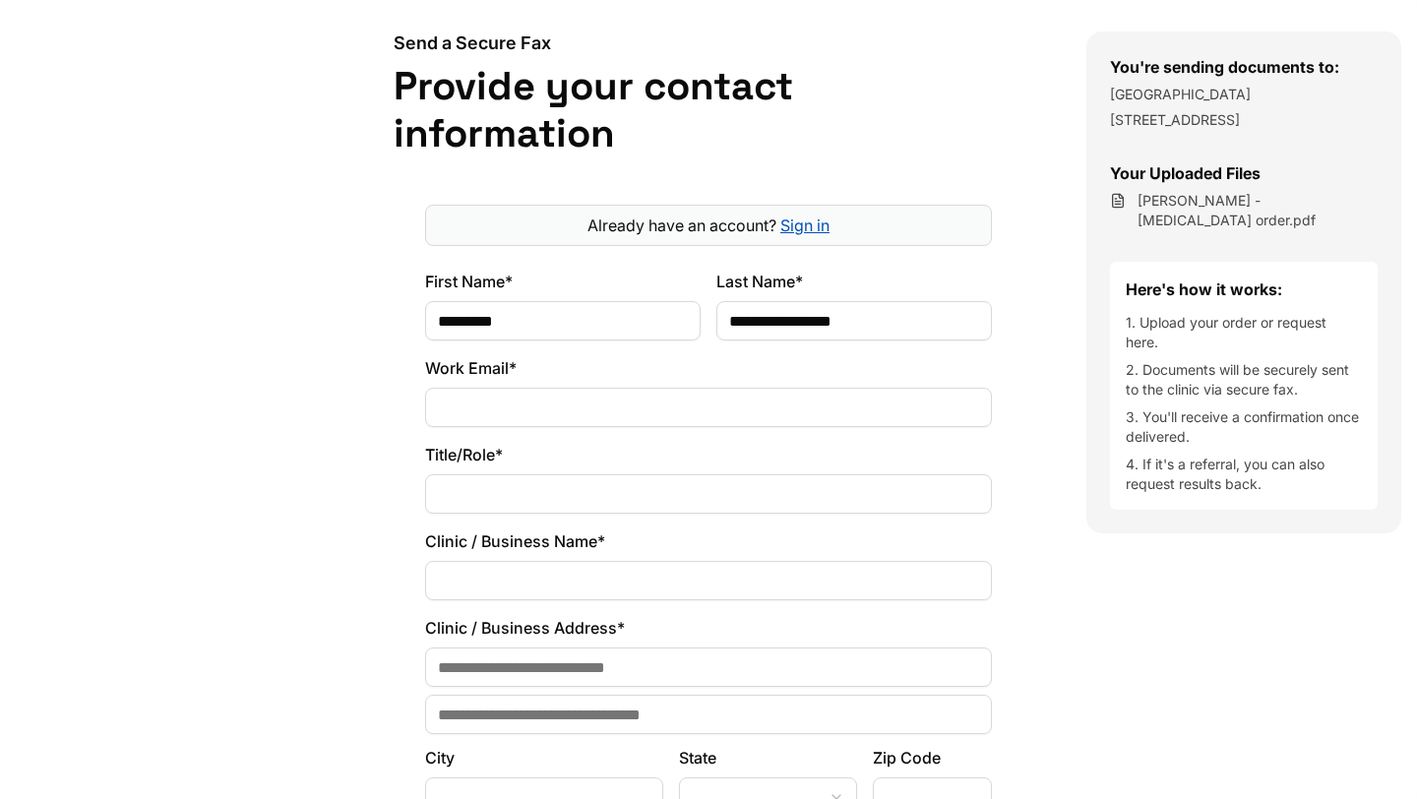
type input "**********"
click at [580, 488] on input "Title/Role*" at bounding box center [708, 493] width 567 height 39
type input "*"
type input "**********"
click at [588, 573] on input "Clinic / Business Name*" at bounding box center [708, 580] width 567 height 39
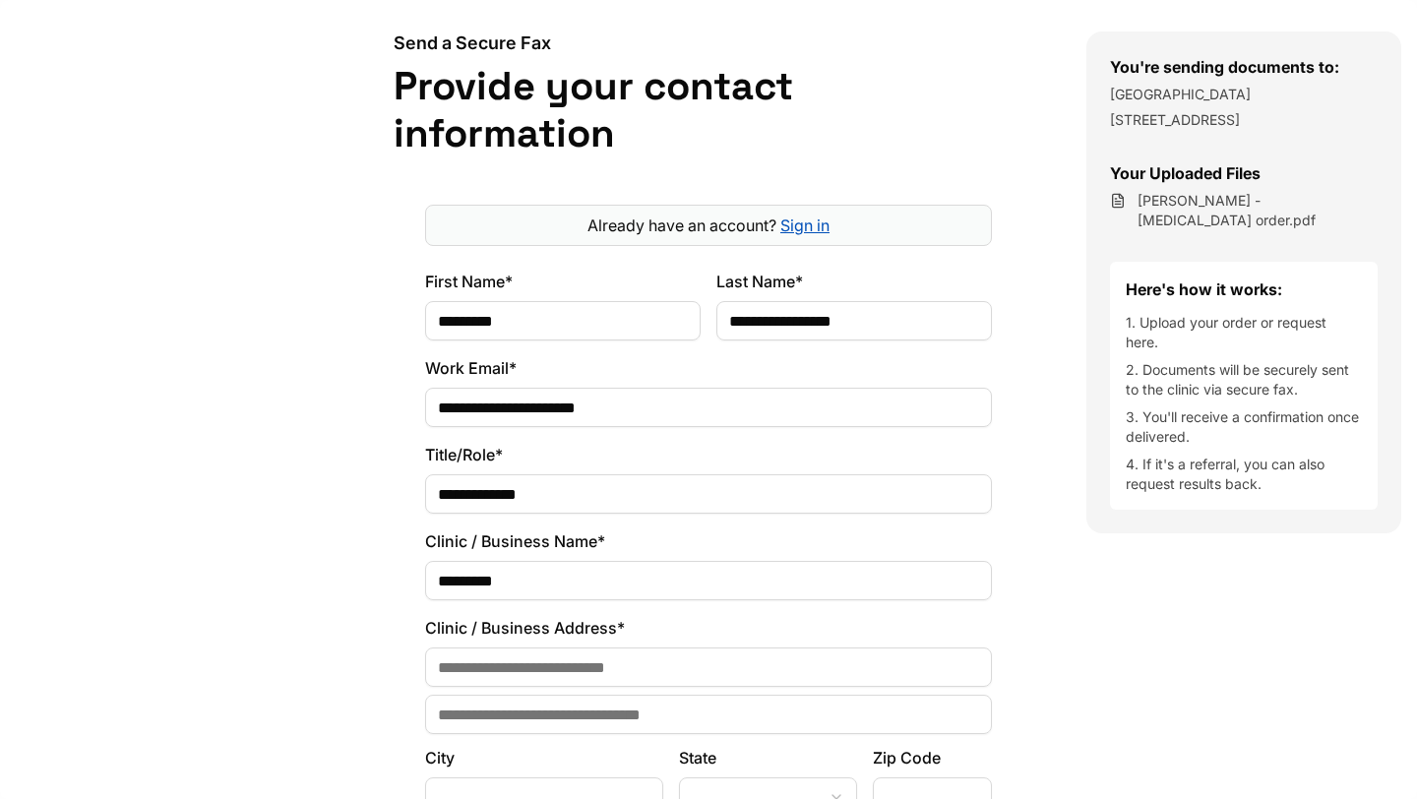
type input "********"
click at [637, 667] on input at bounding box center [708, 667] width 567 height 39
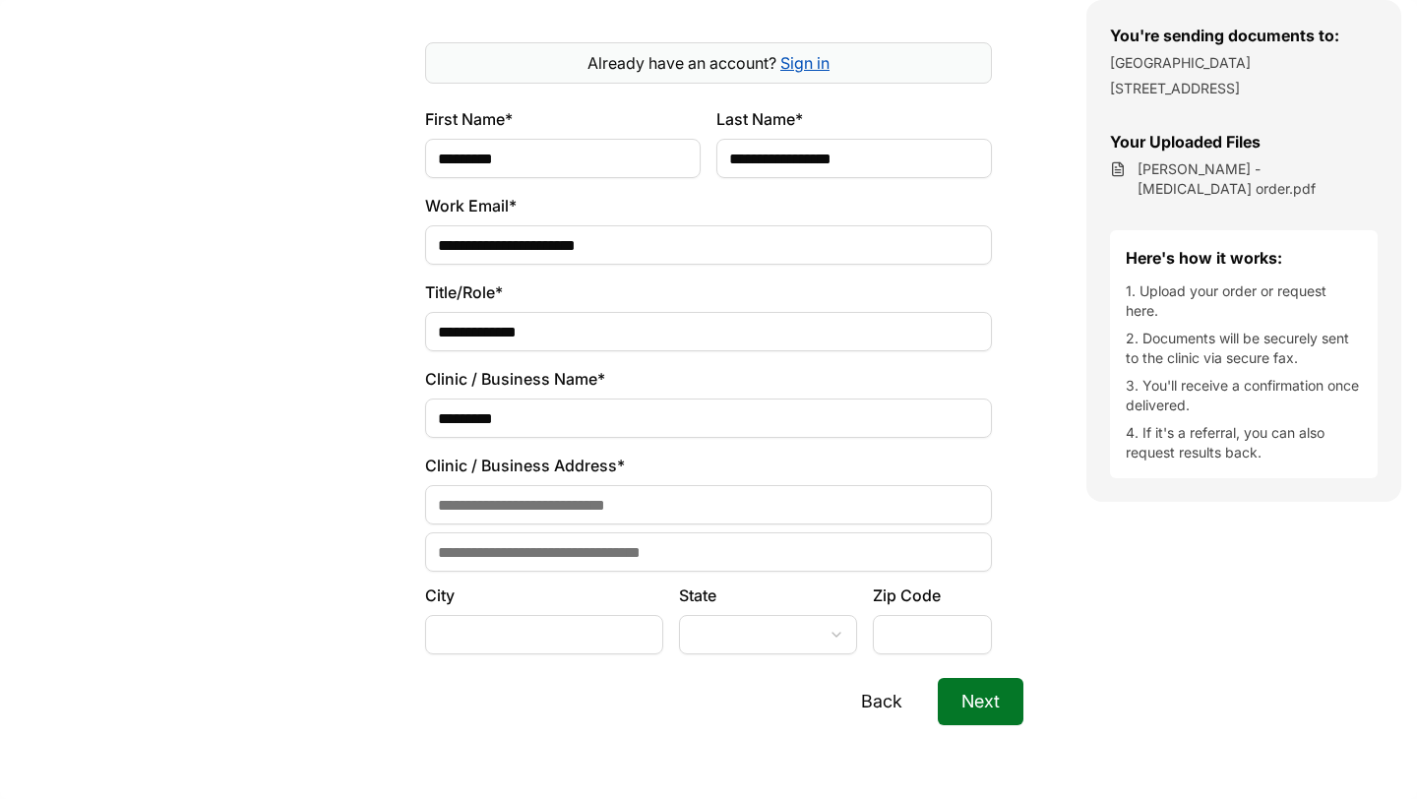
scroll to position [341, 0]
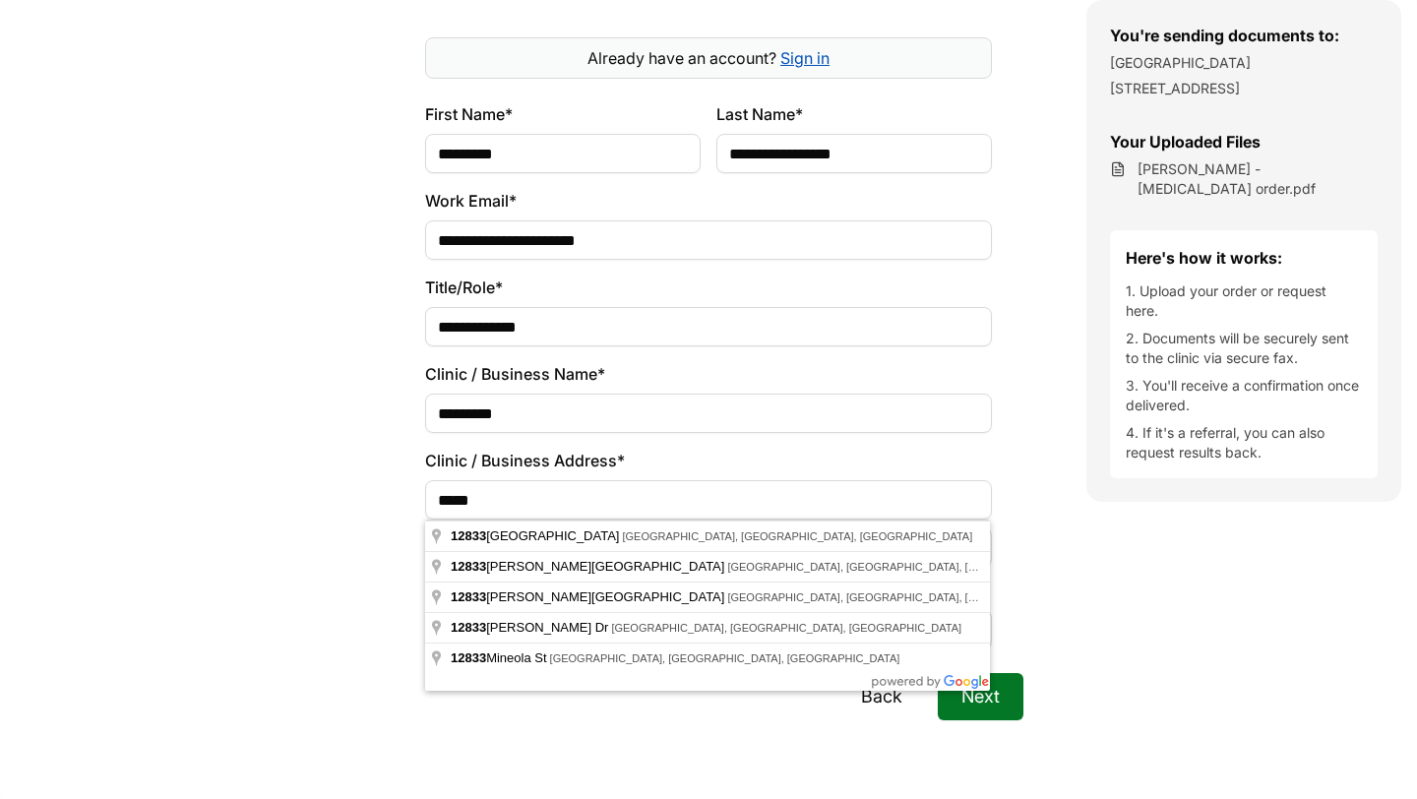
type input "**********"
type input "*****"
select select "**"
type input "**********"
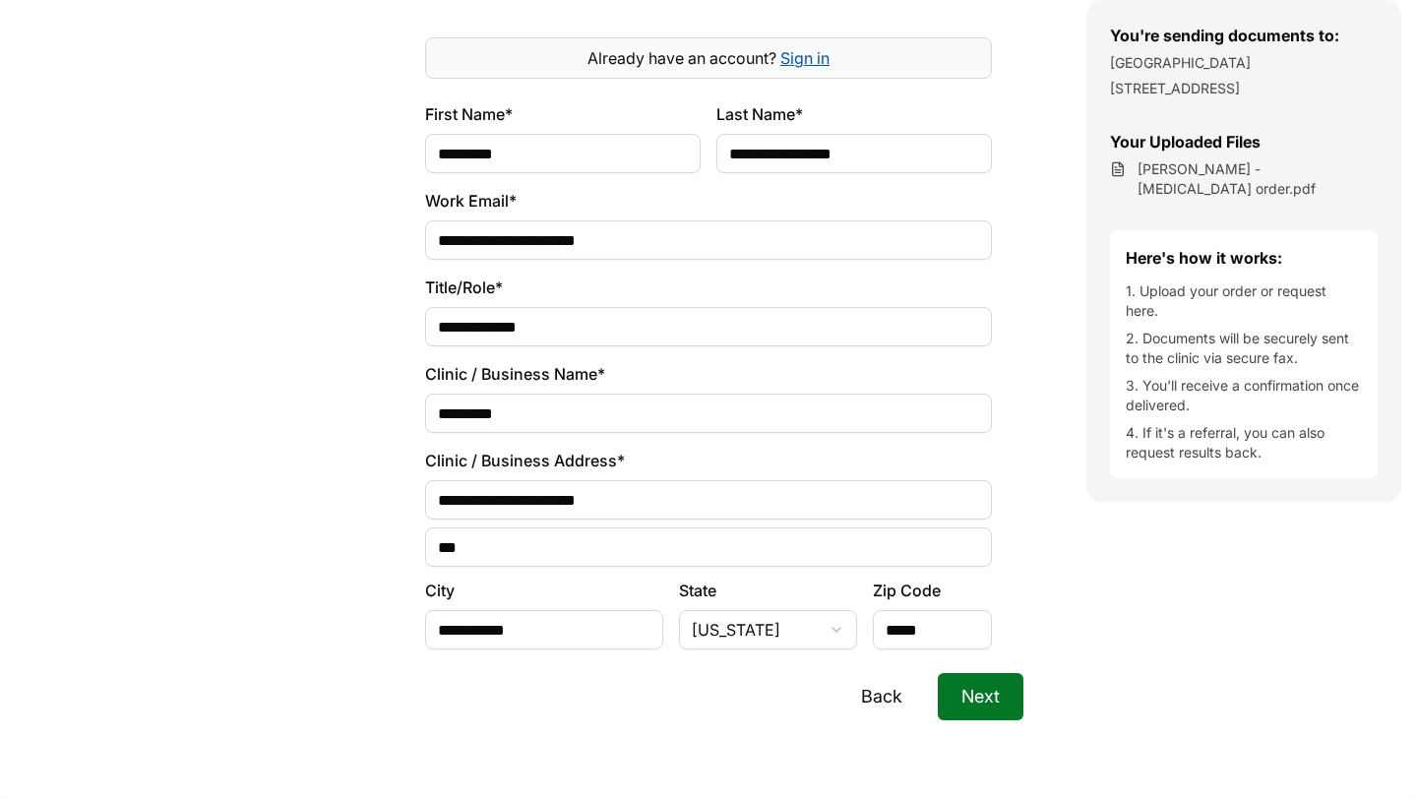
scroll to position [381, 0]
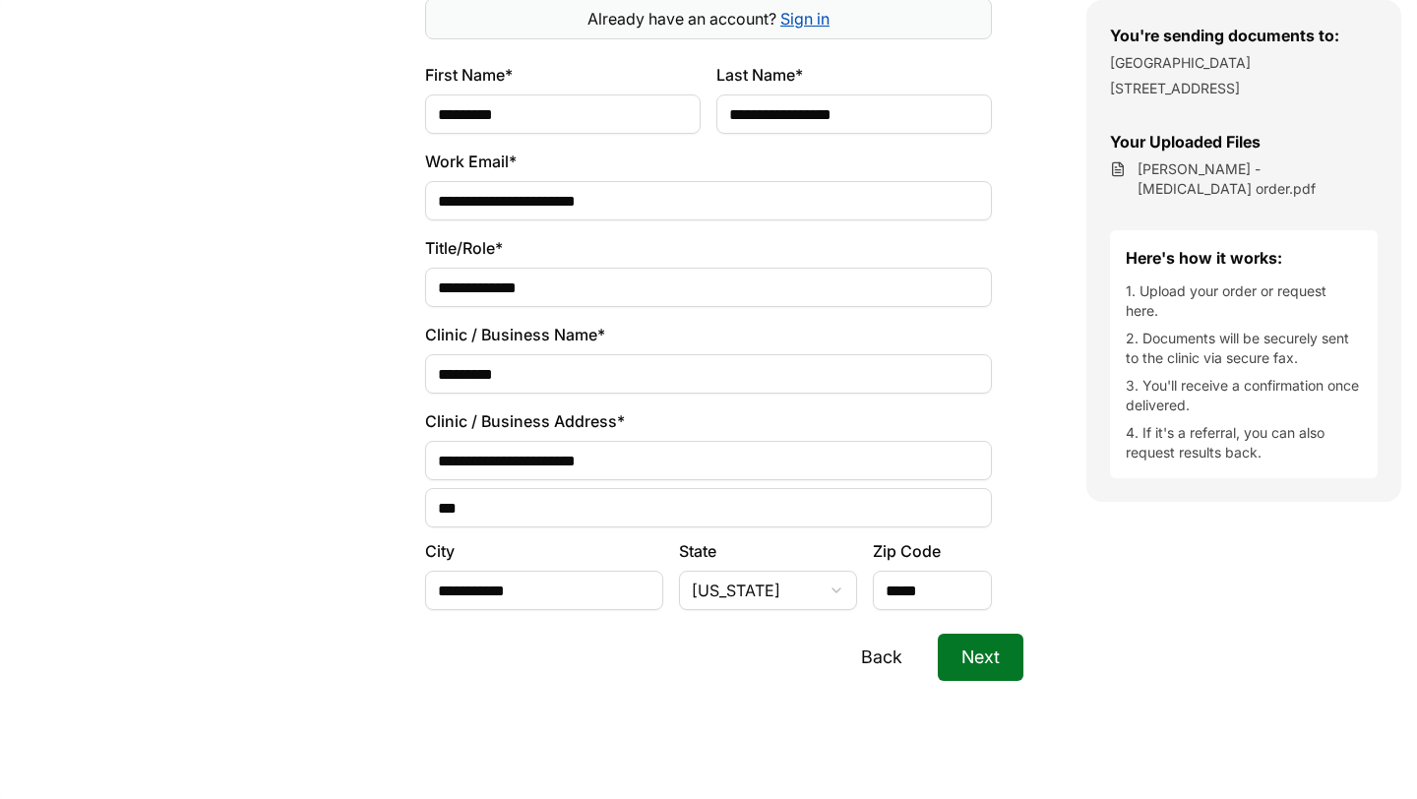
type input "***"
click at [967, 651] on button "Next" at bounding box center [981, 657] width 86 height 47
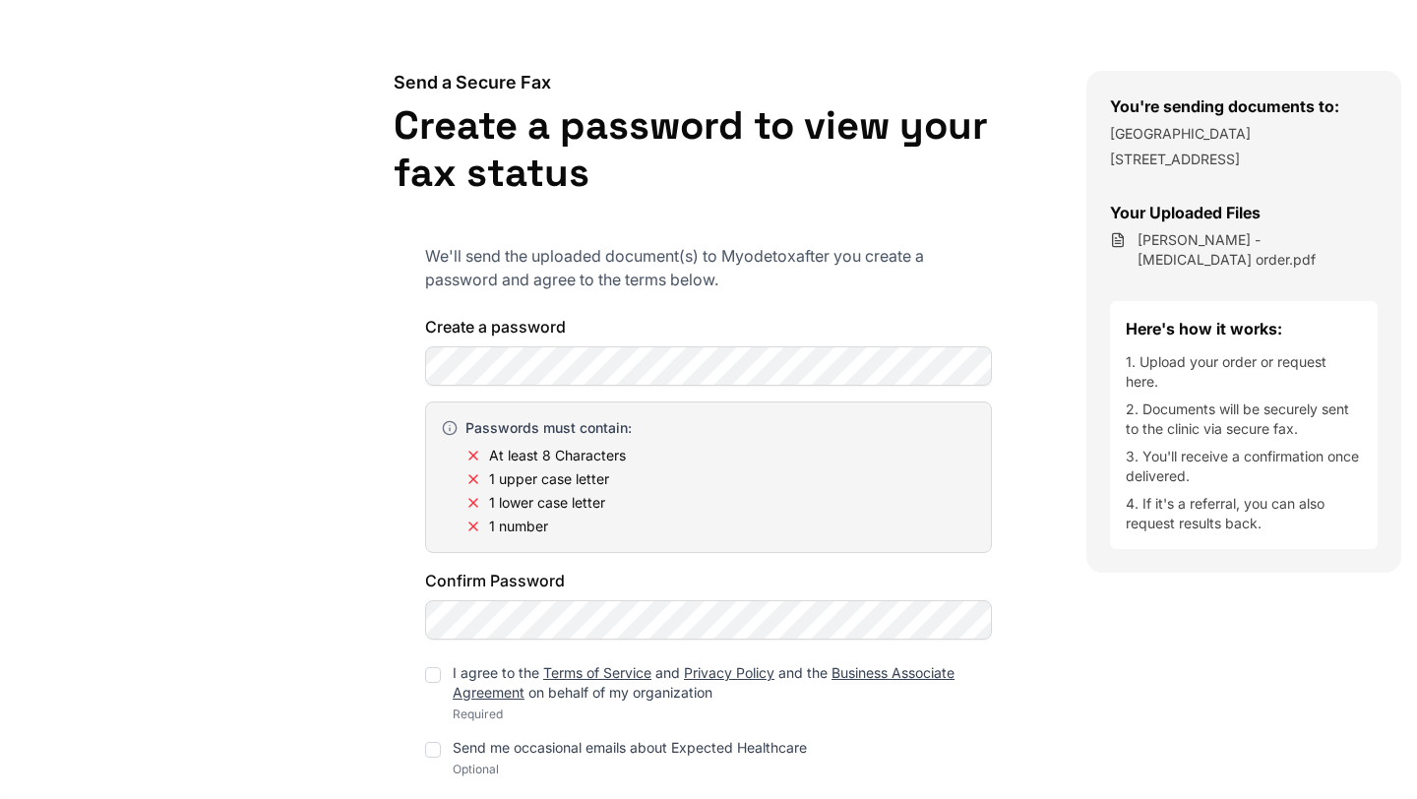
scroll to position [302, 0]
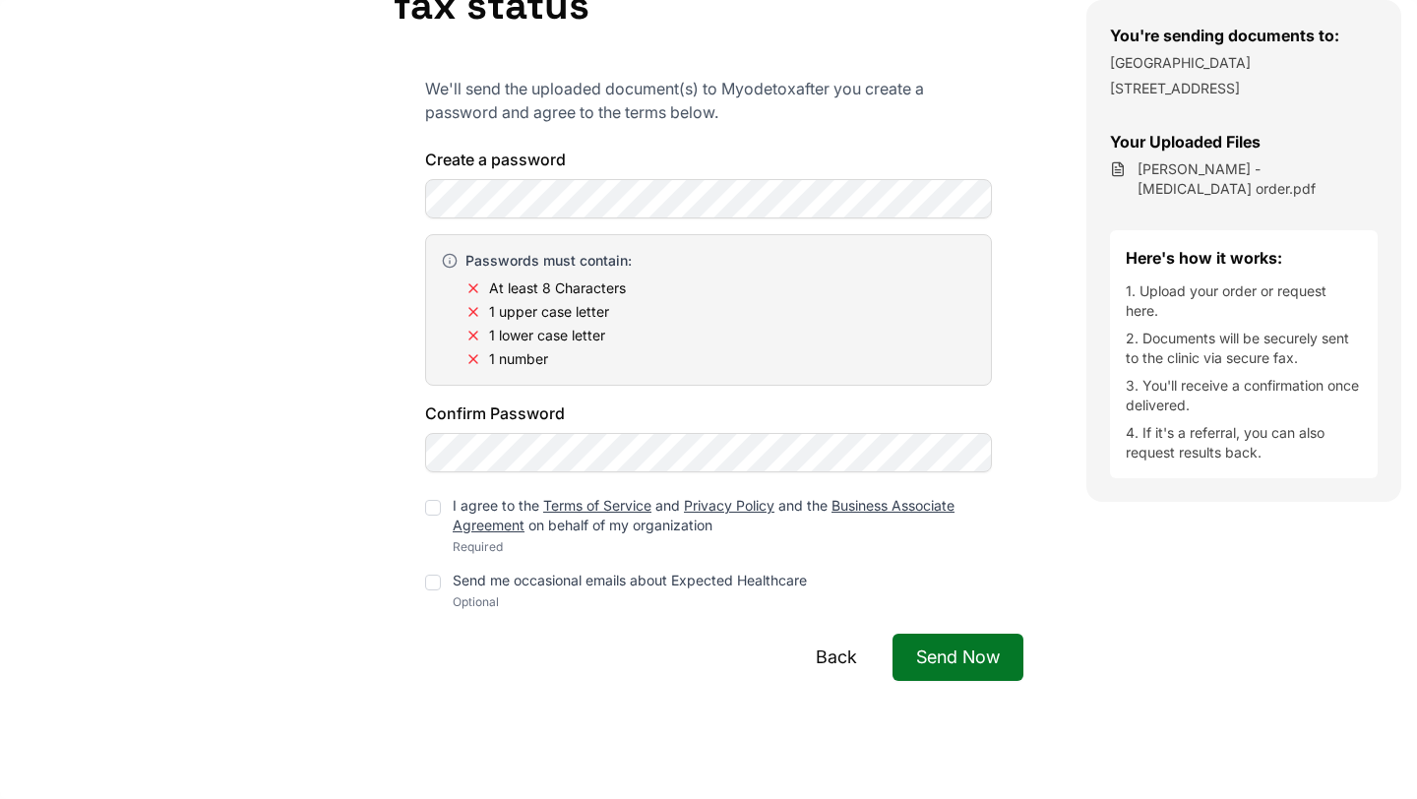
click at [727, 372] on div "Create a password Passwords must contain: At least 8 Characters 1 upper case le…" at bounding box center [708, 310] width 567 height 325
click at [434, 504] on div at bounding box center [433, 508] width 16 height 16
click at [439, 586] on div at bounding box center [433, 583] width 16 height 16
click at [979, 666] on button "Send Now" at bounding box center [958, 657] width 131 height 47
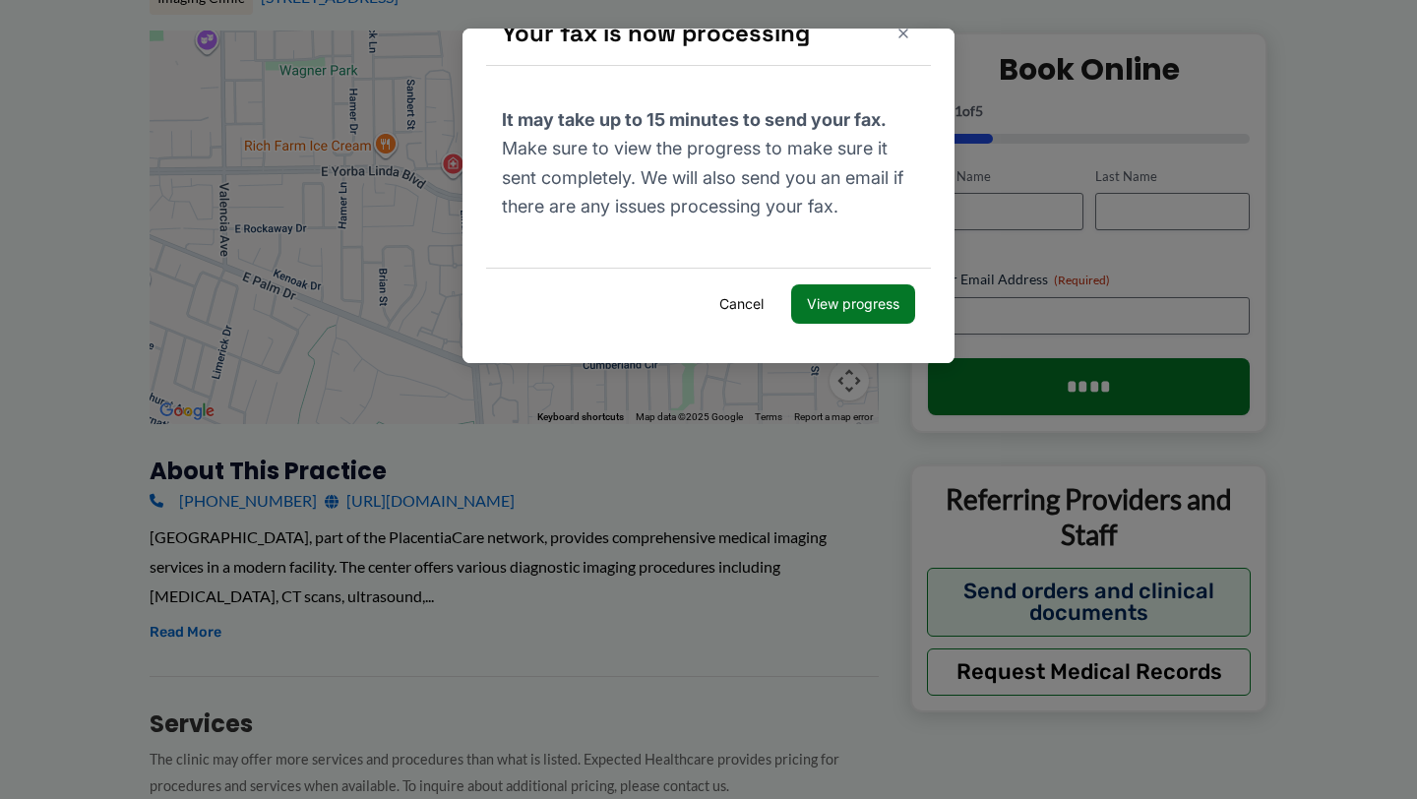
scroll to position [0, 0]
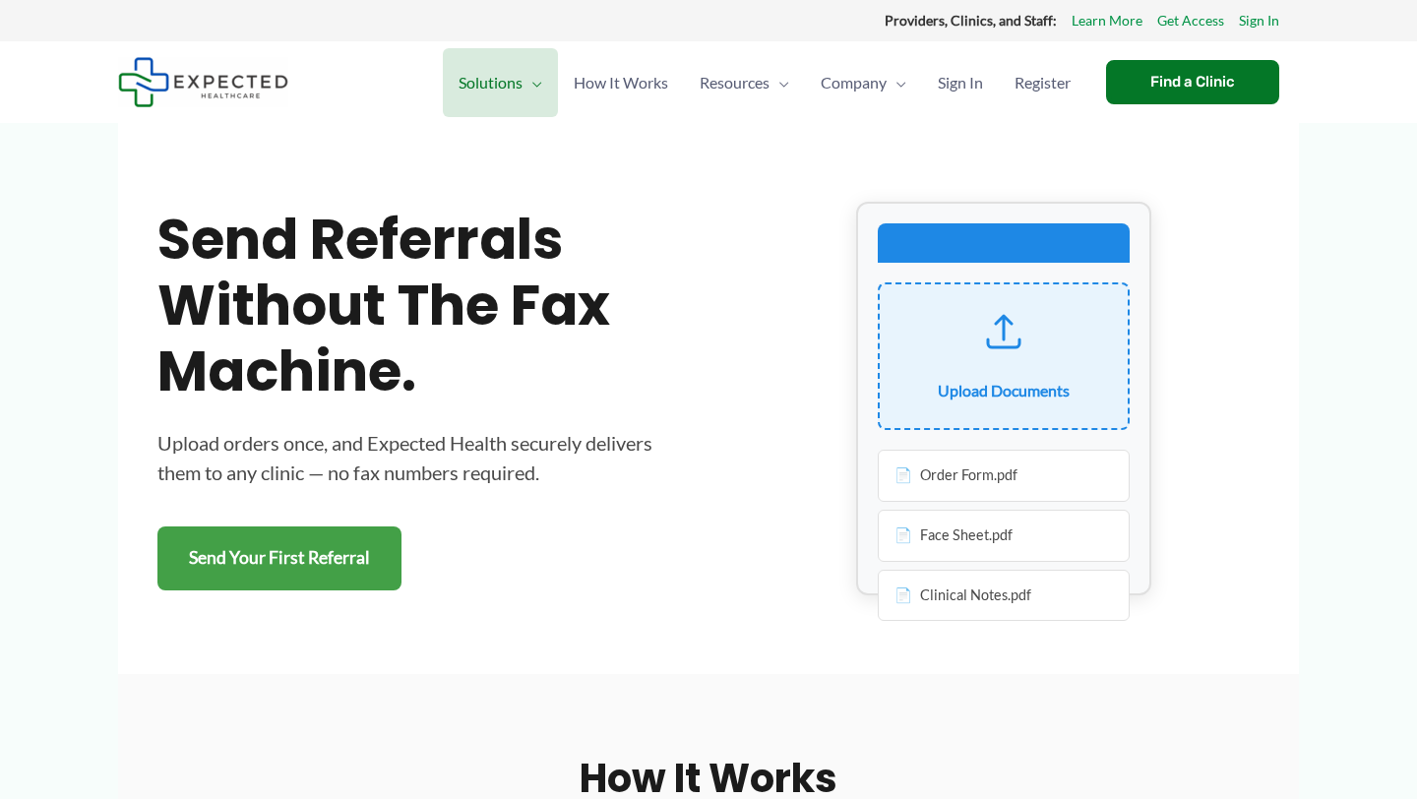
click at [974, 474] on div "Order Form.pdf" at bounding box center [1004, 476] width 252 height 52
click at [273, 565] on link "Send Your First Referral" at bounding box center [279, 558] width 244 height 64
click at [187, 81] on img at bounding box center [203, 82] width 170 height 50
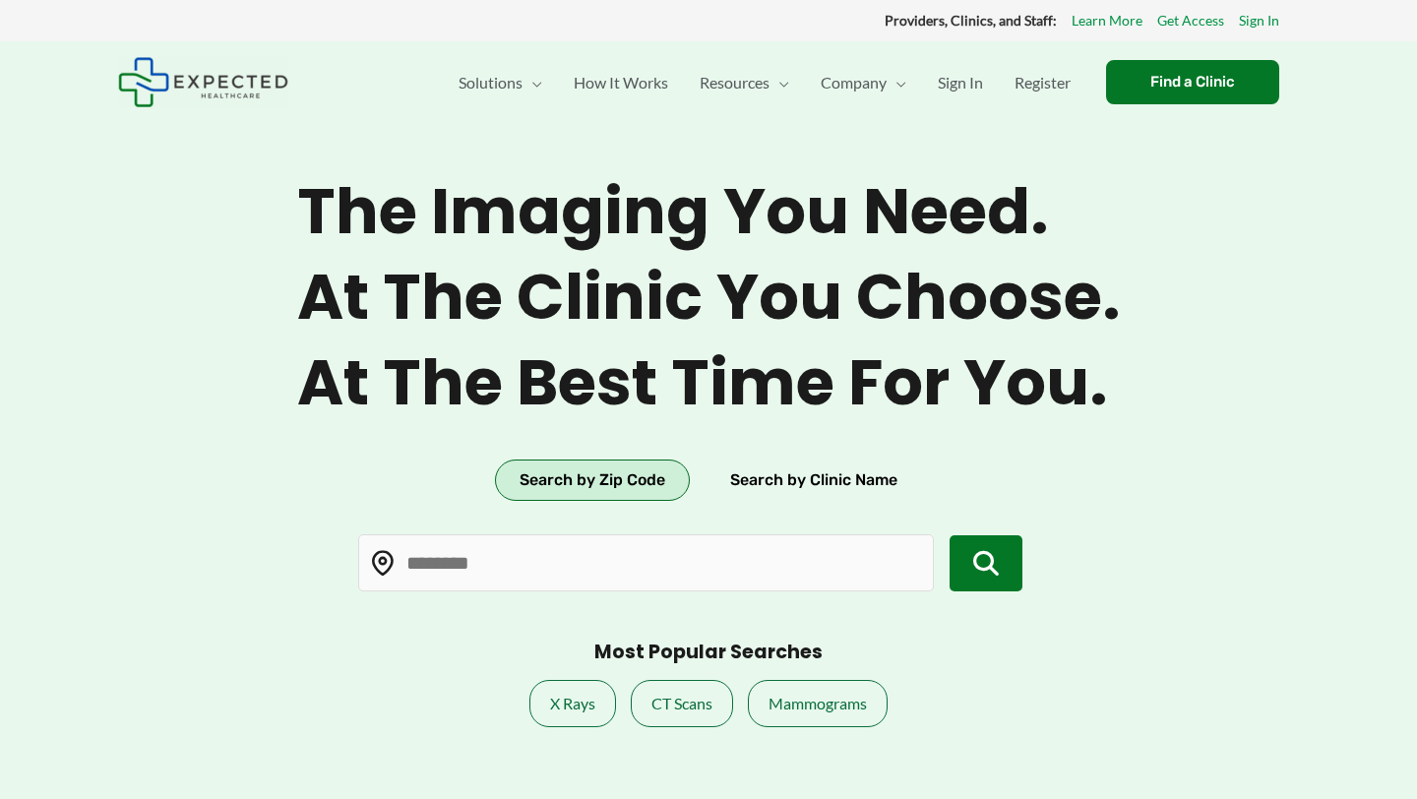
type input "*****"
